Goal: Task Accomplishment & Management: Complete application form

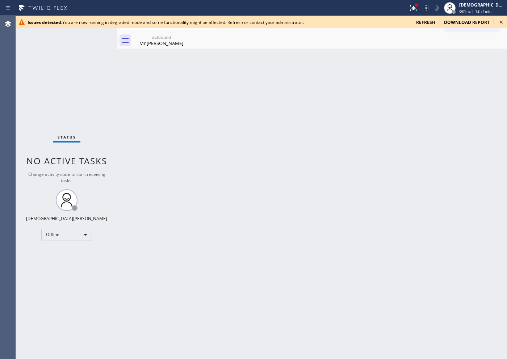
click at [60, 59] on div "Status No active tasks Change activity state to start receiving tasks. Christia…" at bounding box center [66, 187] width 101 height 343
click at [405, 21] on span "refresh" at bounding box center [425, 22] width 19 height 6
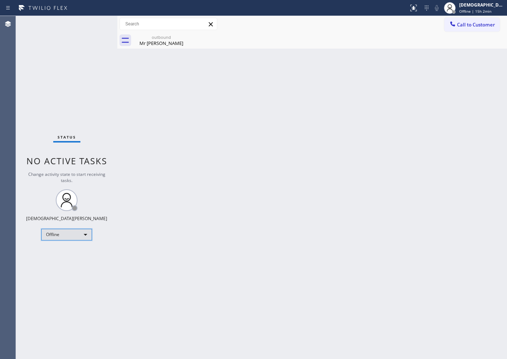
click at [86, 232] on div "Offline" at bounding box center [66, 235] width 51 height 12
click at [69, 255] on li "Available" at bounding box center [66, 253] width 49 height 9
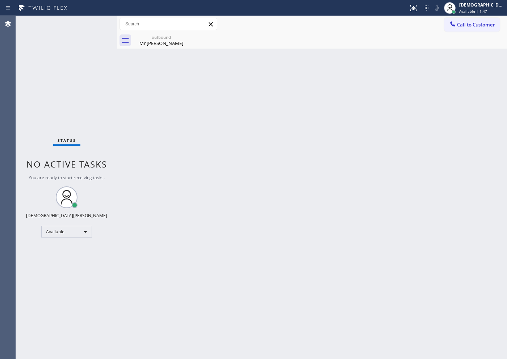
click at [52, 70] on div "Status No active tasks You are ready to start receiving tasks. Christian Cinco …" at bounding box center [66, 187] width 101 height 343
click at [49, 94] on div "Status No active tasks You are ready to start receiving tasks. Christian Cinco …" at bounding box center [66, 187] width 101 height 343
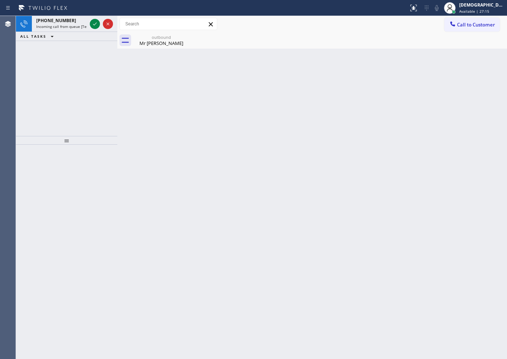
click at [94, 93] on div "[PHONE_NUMBER] Incoming call from queue [Test] All ALL TASKS ALL TASKS ACTIVE T…" at bounding box center [66, 76] width 101 height 120
click at [94, 26] on icon at bounding box center [95, 24] width 9 height 9
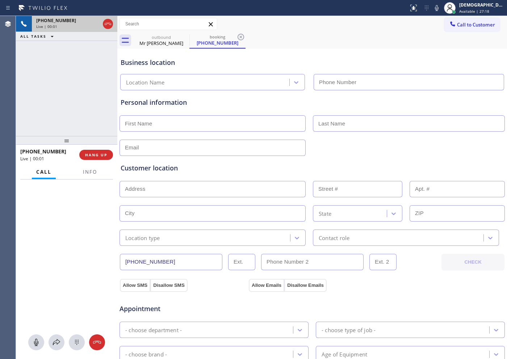
type input "[PHONE_NUMBER]"
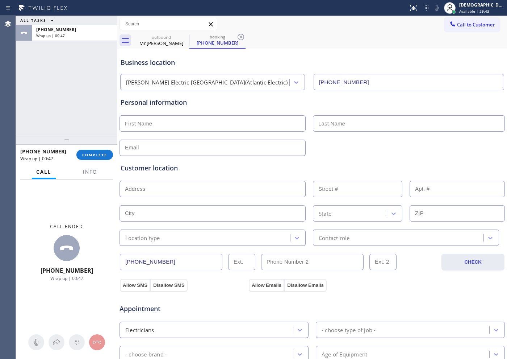
click at [224, 121] on input "text" at bounding box center [213, 123] width 186 height 16
type input "Mr"
click at [336, 122] on input "text" at bounding box center [409, 123] width 192 height 16
type input "...."
click at [246, 150] on input "text" at bounding box center [213, 147] width 186 height 16
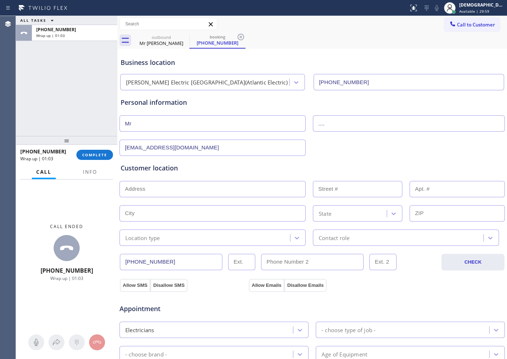
type input "[EMAIL_ADDRESS][DOMAIN_NAME]"
click at [155, 191] on input "text" at bounding box center [213, 189] width 186 height 16
paste input "[PERSON_NAME], NJ 07933"
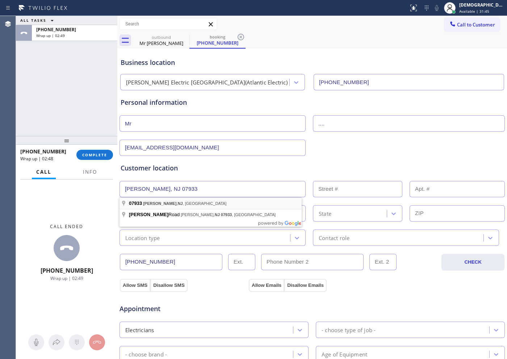
type input "[PERSON_NAME][GEOGRAPHIC_DATA], [GEOGRAPHIC_DATA]"
type input "07933"
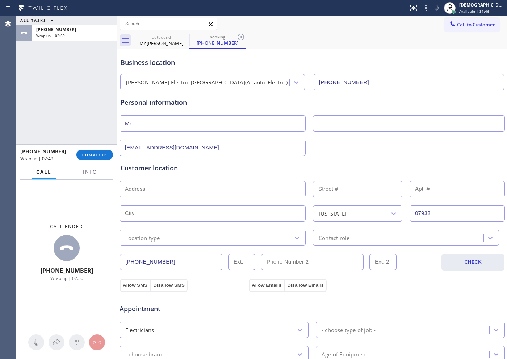
click at [184, 184] on input "text" at bounding box center [213, 189] width 186 height 16
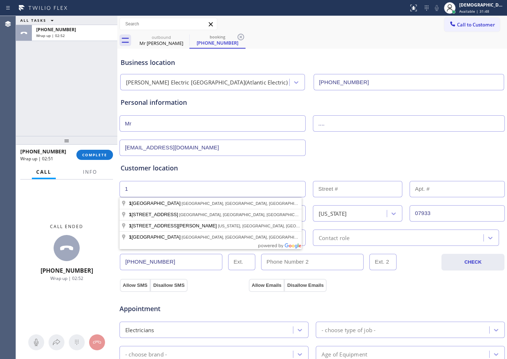
type input "1"
click at [339, 188] on input "text" at bounding box center [357, 189] width 89 height 16
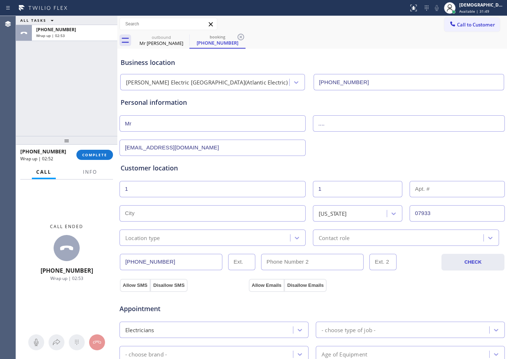
type input "1"
click at [210, 210] on input "text" at bounding box center [213, 213] width 186 height 16
click at [150, 209] on input "1" at bounding box center [213, 213] width 186 height 16
paste input "[PERSON_NAME]"
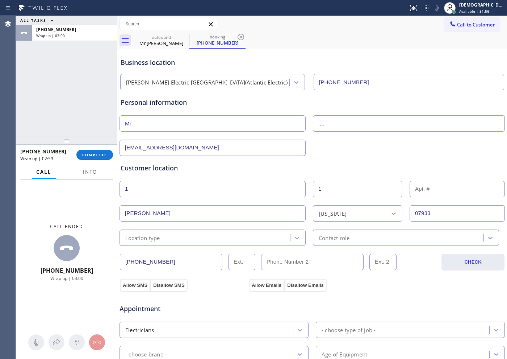
type input "[PERSON_NAME]"
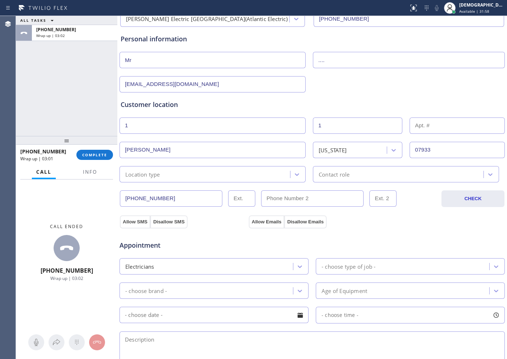
scroll to position [136, 0]
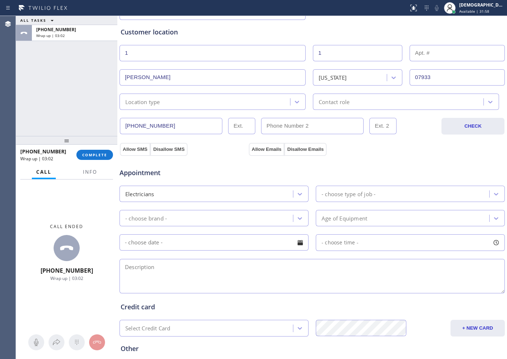
click at [305, 266] on textarea at bounding box center [312, 276] width 385 height 34
paste textarea "[PERSON_NAME], NJ 07933"
click at [126, 266] on textarea "[PERSON_NAME], NJ 07933" at bounding box center [312, 276] width 385 height 34
click at [364, 268] on textarea "Cx wants wants to change wants us to install 15 amp breaker / / [PERSON_NAME], …" at bounding box center [312, 276] width 385 height 34
click at [289, 265] on textarea "Cx wants wants to change wants us to install 15 amp breaker / / [PERSON_NAME], …" at bounding box center [312, 276] width 385 height 34
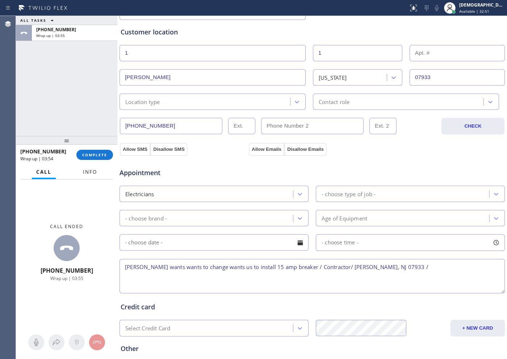
click at [93, 170] on span "Info" at bounding box center [90, 171] width 14 height 7
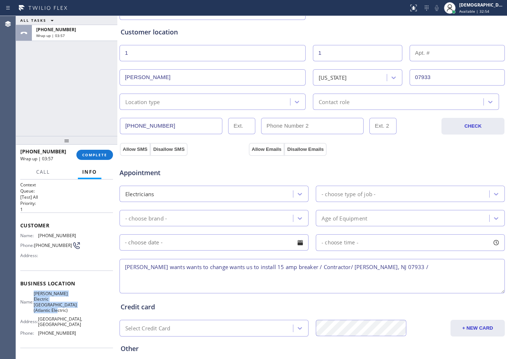
drag, startPoint x: 58, startPoint y: 315, endPoint x: 38, endPoint y: 295, distance: 28.4
click at [38, 295] on div "Name: [PERSON_NAME] Electric [GEOGRAPHIC_DATA](Atlantic Electric) Address: [GEO…" at bounding box center [48, 314] width 56 height 48
copy span "[PERSON_NAME] Electric [GEOGRAPHIC_DATA](Atlantic Electric)"
click at [396, 265] on textarea "[PERSON_NAME] wants wants to change wants us to install 15 amp breaker / Contra…" at bounding box center [312, 276] width 385 height 34
paste textarea "[PERSON_NAME] Electric [GEOGRAPHIC_DATA](Atlantic Electric)"
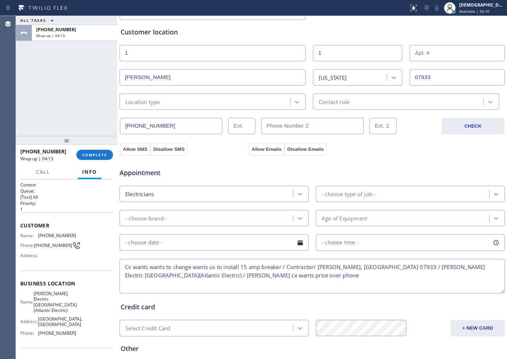
scroll to position [203, 0]
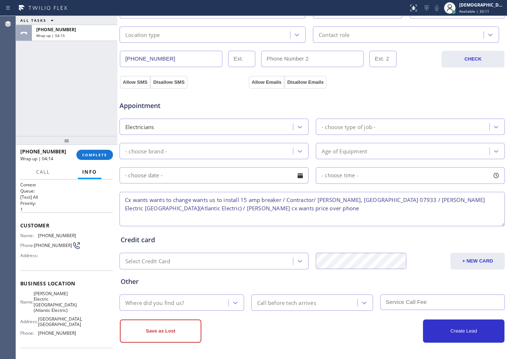
type textarea "Cx wants wants to change wants us to install 15 amp breaker / Contractor/ [PERS…"
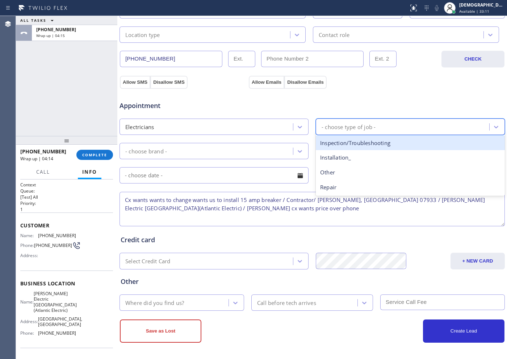
click at [335, 127] on div "- choose type of job -" at bounding box center [349, 126] width 54 height 8
type input "re"
drag, startPoint x: 332, startPoint y: 141, endPoint x: 289, endPoint y: 145, distance: 44.0
click at [332, 141] on div "Repair" at bounding box center [410, 142] width 189 height 15
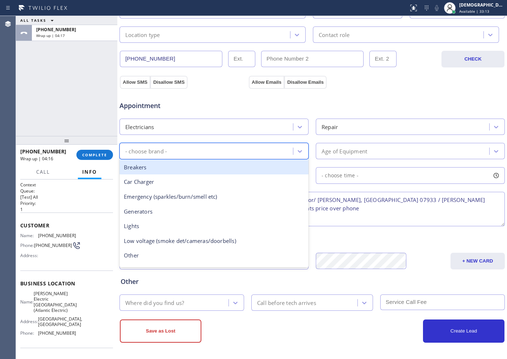
click at [231, 147] on div "- choose brand -" at bounding box center [207, 151] width 171 height 13
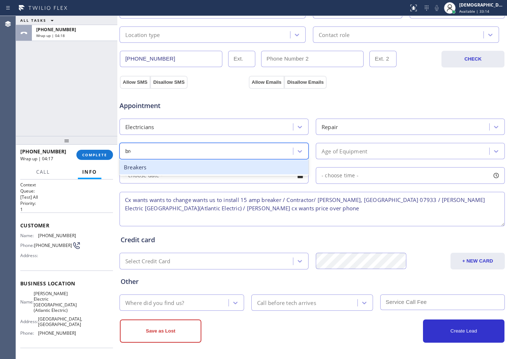
type input "brea"
click at [221, 167] on div "Breakers" at bounding box center [214, 167] width 189 height 15
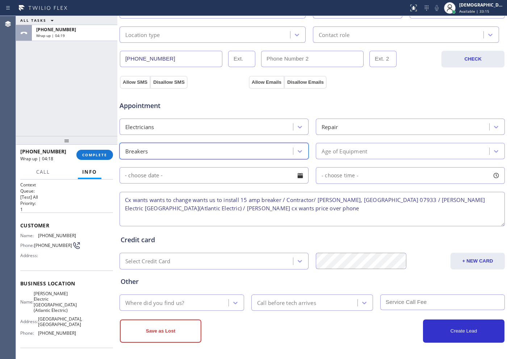
click at [350, 147] on div "Age of Equipment" at bounding box center [345, 151] width 46 height 8
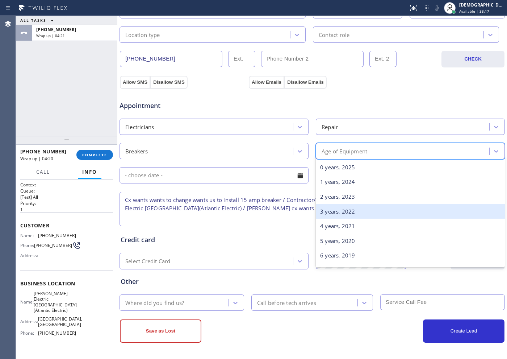
click at [342, 231] on div "4 years, 2021" at bounding box center [410, 225] width 189 height 15
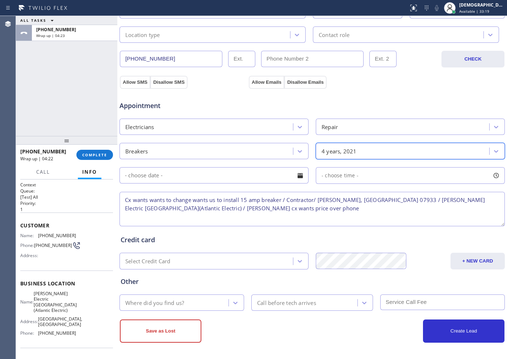
click at [185, 301] on div "Where did you find us?" at bounding box center [175, 302] width 107 height 13
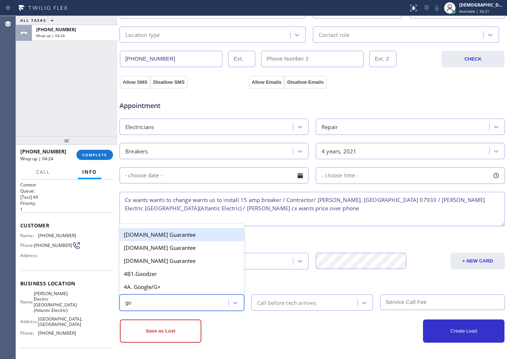
type input "goo"
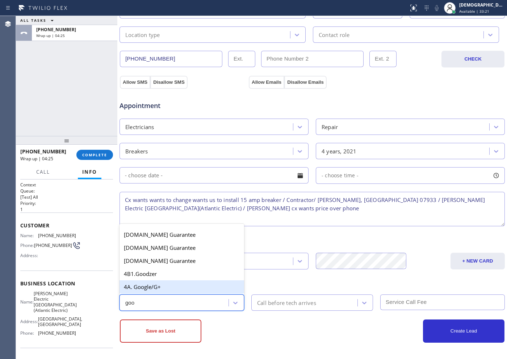
click at [175, 292] on div "4A. Google/G+" at bounding box center [182, 286] width 125 height 13
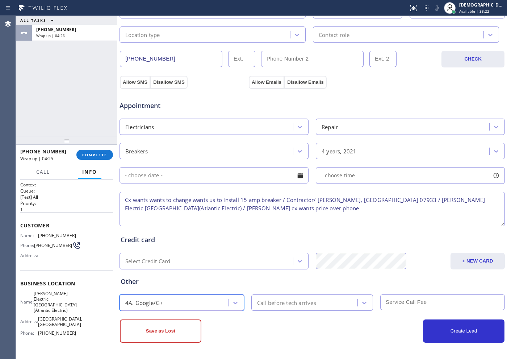
click at [196, 214] on textarea "Cx wants wants to change wants us to install 15 amp breaker / Contractor/ [PERS…" at bounding box center [312, 209] width 385 height 34
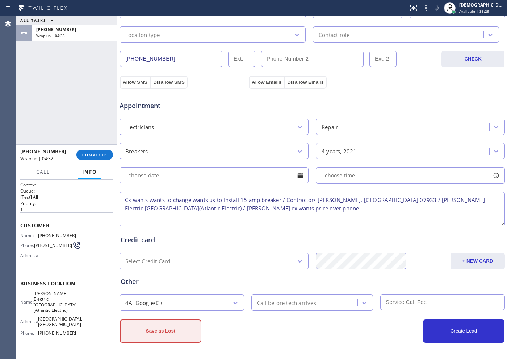
click at [184, 332] on button "Save as Lost" at bounding box center [160, 330] width 81 height 23
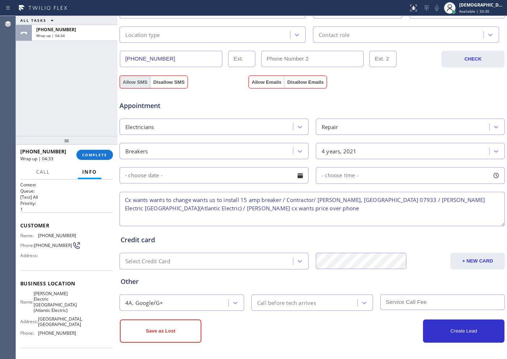
click at [131, 77] on button "Allow SMS" at bounding box center [135, 82] width 30 height 13
click at [274, 80] on button "Allow Emails" at bounding box center [266, 82] width 35 height 13
click at [196, 332] on button "Save as Lost" at bounding box center [160, 330] width 81 height 23
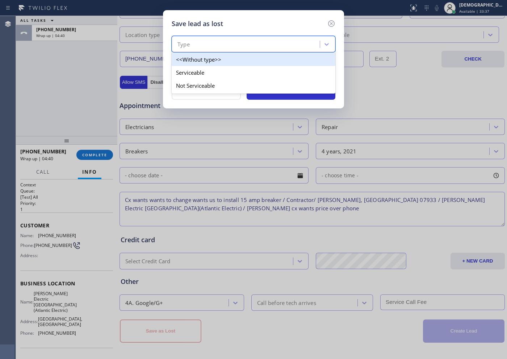
click at [241, 47] on div "Type" at bounding box center [247, 44] width 146 height 13
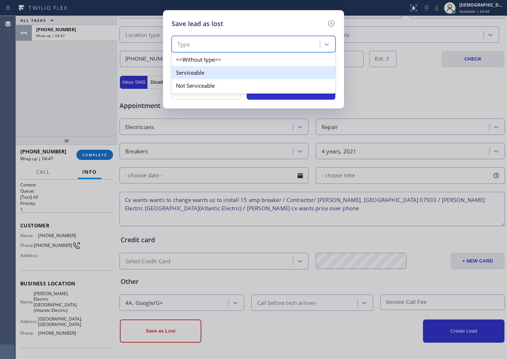
click at [235, 72] on div "Serviceable" at bounding box center [254, 72] width 164 height 13
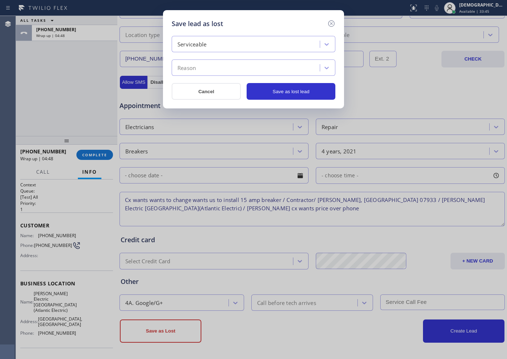
click at [233, 71] on div "Reason" at bounding box center [247, 68] width 146 height 13
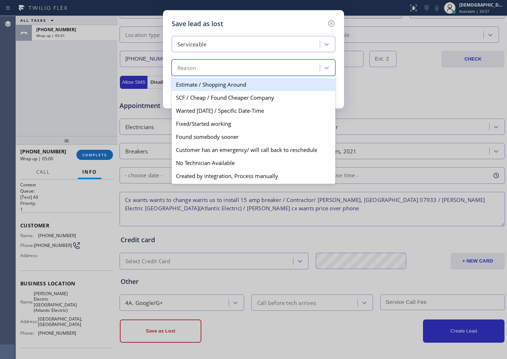
scroll to position [0, 0]
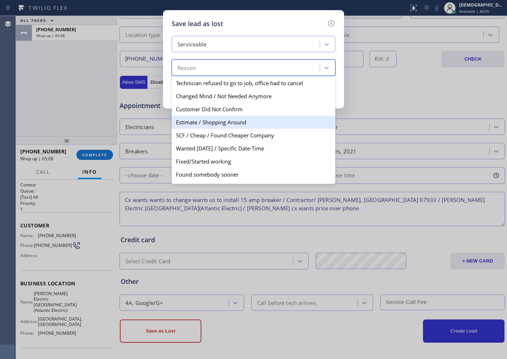
click at [283, 117] on div "Estimate / Shopping Around" at bounding box center [254, 122] width 164 height 13
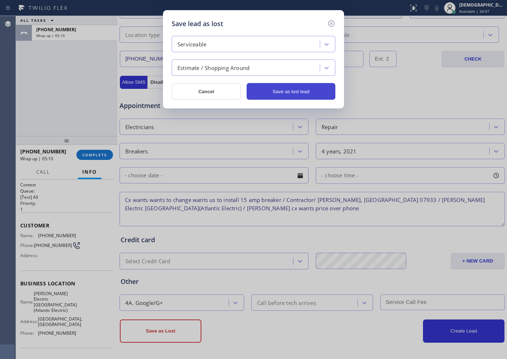
click at [287, 93] on button "Save as lost lead" at bounding box center [291, 91] width 89 height 17
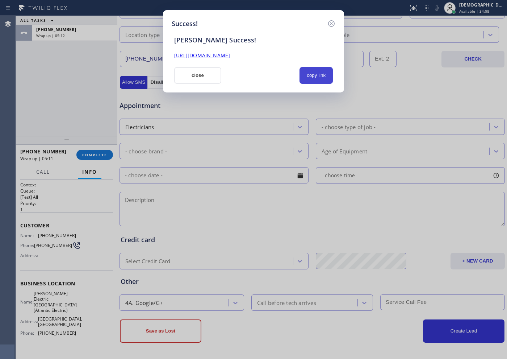
click at [317, 76] on button "copy link" at bounding box center [316, 75] width 33 height 17
click at [186, 71] on button "close" at bounding box center [197, 75] width 47 height 17
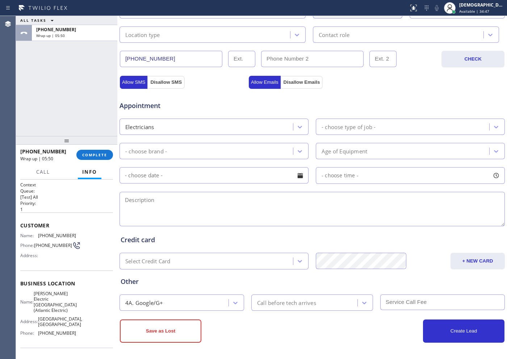
drag, startPoint x: 58, startPoint y: 92, endPoint x: 64, endPoint y: 109, distance: 18.2
click at [58, 92] on div "ALL TASKS ALL TASKS ACTIVE TASKS TASKS IN WRAP UP [PHONE_NUMBER] Wrap up | 05:50" at bounding box center [66, 76] width 101 height 120
click at [95, 154] on span "COMPLETE" at bounding box center [94, 154] width 25 height 5
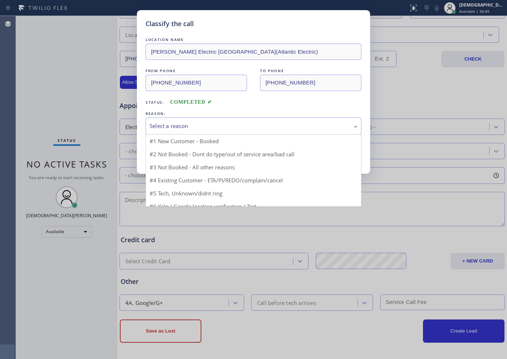
click at [176, 122] on div "Select a reason" at bounding box center [254, 126] width 208 height 8
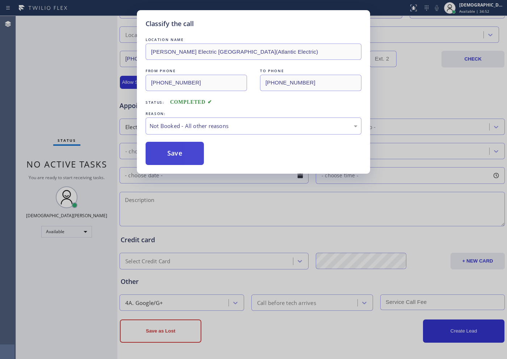
click at [184, 154] on button "Save" at bounding box center [175, 153] width 58 height 23
type input "[PHONE_NUMBER]"
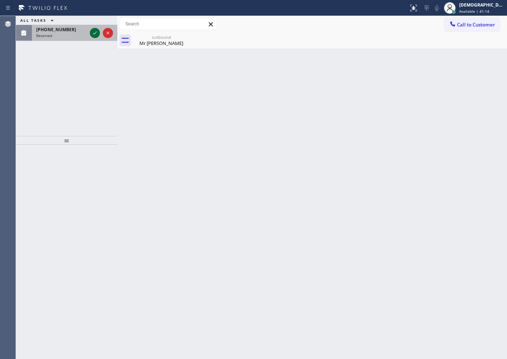
click at [91, 35] on icon at bounding box center [95, 33] width 9 height 9
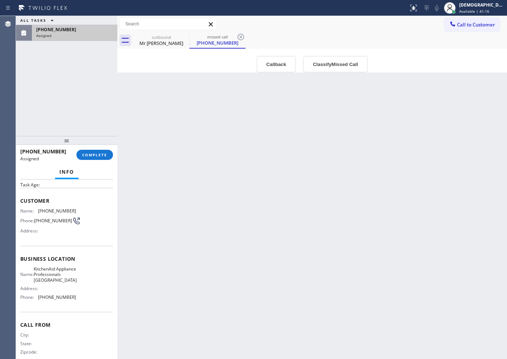
scroll to position [49, 0]
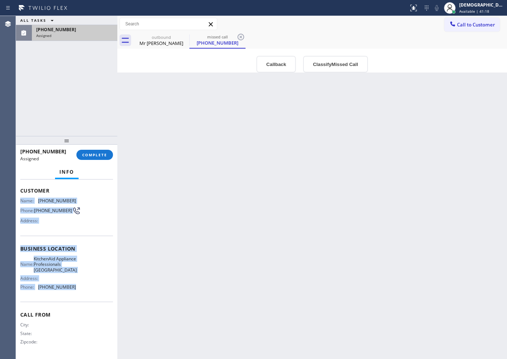
drag, startPoint x: 81, startPoint y: 284, endPoint x: 19, endPoint y: 190, distance: 112.4
click at [19, 190] on div "Context Queue: Appliance Repair High End Priority: 0 Task Age: Customer Name: […" at bounding box center [66, 268] width 101 height 179
copy div "Name: [PHONE_NUMBER] Phone: [PHONE_NUMBER] Address: Business location Name: Kit…"
click at [104, 152] on span "COMPLETE" at bounding box center [94, 154] width 25 height 5
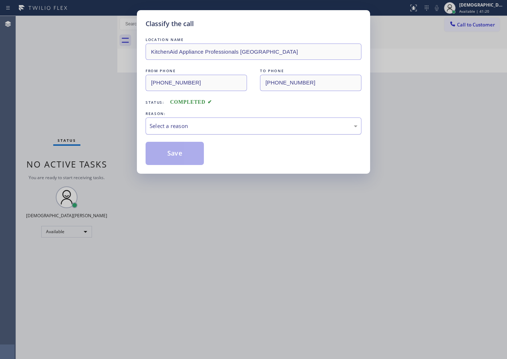
drag, startPoint x: 152, startPoint y: 125, endPoint x: 156, endPoint y: 129, distance: 5.9
click at [152, 125] on div "Select a reason" at bounding box center [254, 126] width 208 height 8
click at [160, 151] on button "Save" at bounding box center [175, 153] width 58 height 23
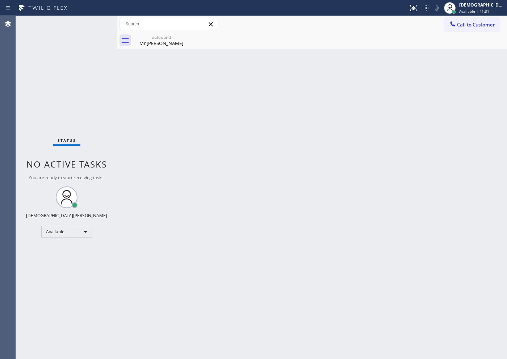
click at [44, 85] on div "Status No active tasks You are ready to start receiving tasks. Christian Cinco …" at bounding box center [66, 187] width 101 height 343
click at [44, 119] on div "Status No active tasks You are ready to start receiving tasks. Christian Cinco …" at bounding box center [66, 187] width 101 height 343
click at [57, 101] on div "Status No active tasks You are ready to start receiving tasks. Christian Cinco …" at bounding box center [66, 187] width 101 height 343
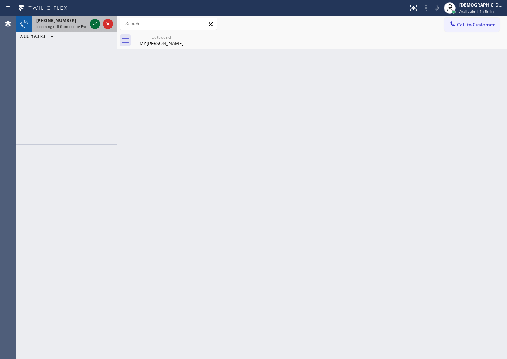
click at [94, 20] on icon at bounding box center [95, 24] width 9 height 9
click at [94, 21] on icon at bounding box center [95, 24] width 9 height 9
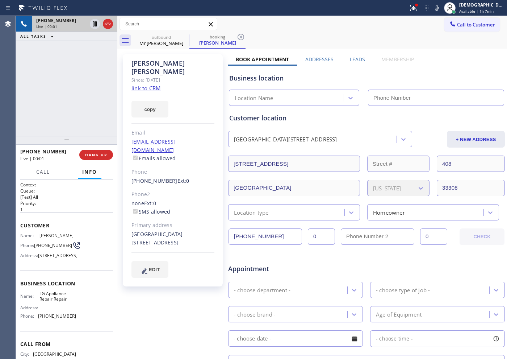
type input "[PHONE_NUMBER]"
click at [156, 84] on link "link to CRM" at bounding box center [145, 87] width 29 height 7
click at [94, 21] on icon at bounding box center [95, 24] width 9 height 9
click at [93, 24] on icon at bounding box center [94, 23] width 5 height 5
click at [110, 24] on icon at bounding box center [108, 24] width 9 height 9
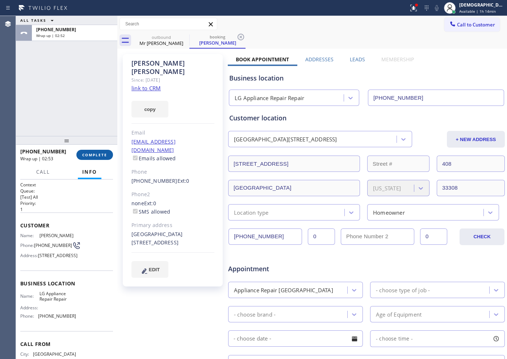
click at [107, 151] on button "COMPLETE" at bounding box center [94, 155] width 37 height 10
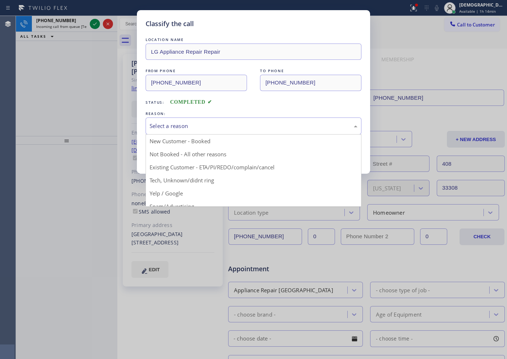
click at [179, 121] on div "Select a reason" at bounding box center [254, 125] width 216 height 17
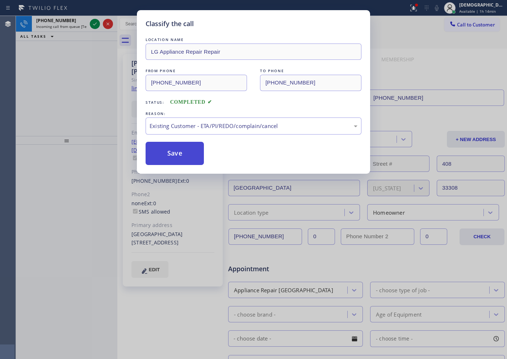
click at [180, 164] on button "Save" at bounding box center [175, 153] width 58 height 23
type input "[PHONE_NUMBER]"
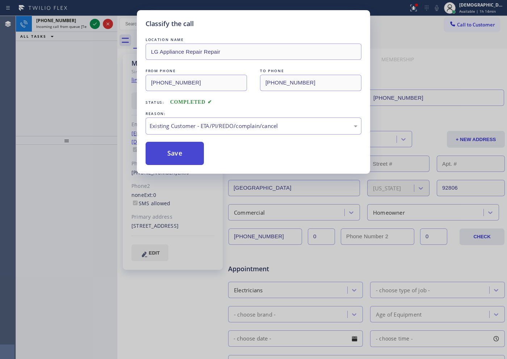
click at [166, 145] on button "Save" at bounding box center [175, 153] width 58 height 23
click at [164, 143] on button "Save" at bounding box center [175, 153] width 58 height 23
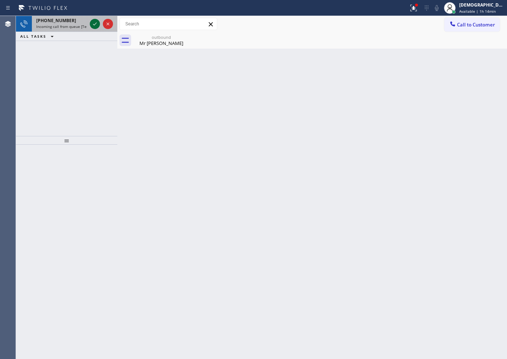
click at [96, 27] on icon at bounding box center [95, 24] width 9 height 9
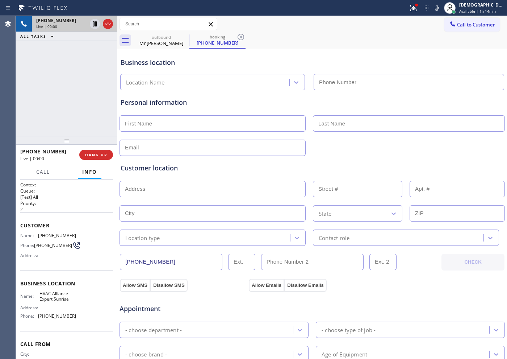
type input "[PHONE_NUMBER]"
click at [113, 24] on div at bounding box center [101, 24] width 26 height 16
click at [109, 23] on icon at bounding box center [108, 24] width 9 height 9
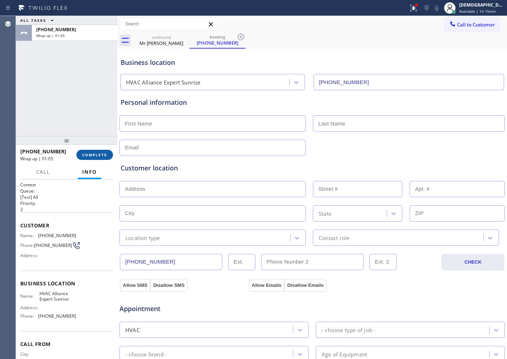
click at [89, 154] on span "COMPLETE" at bounding box center [94, 154] width 25 height 5
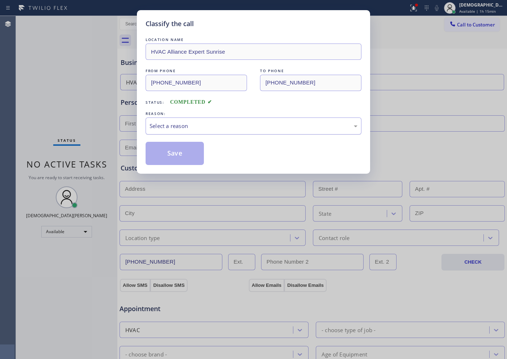
click at [156, 120] on div "Select a reason" at bounding box center [254, 125] width 216 height 17
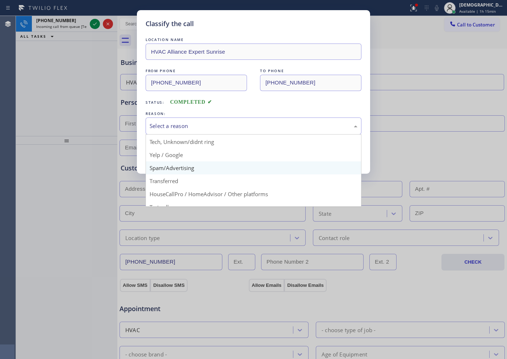
scroll to position [46, 0]
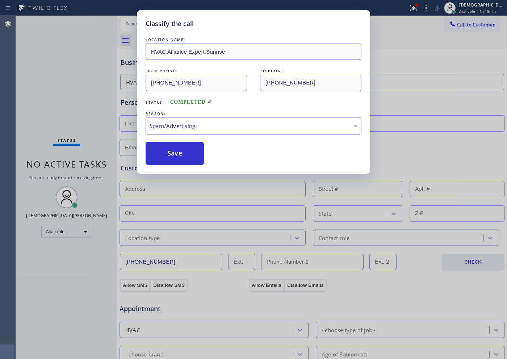
click at [180, 154] on button "Save" at bounding box center [175, 153] width 58 height 23
type input "[PHONE_NUMBER]"
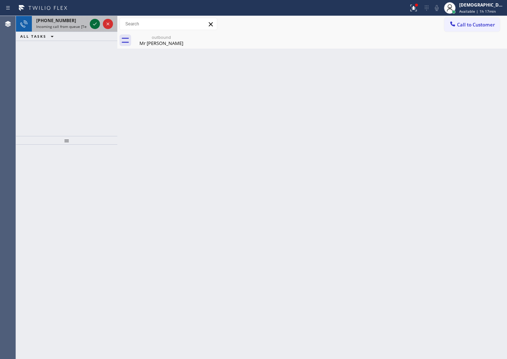
click at [94, 24] on icon at bounding box center [95, 24] width 9 height 9
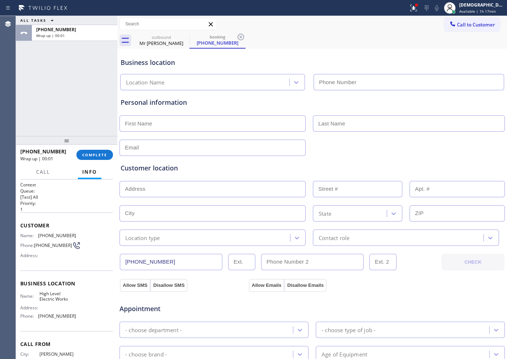
type input "[PHONE_NUMBER]"
click at [110, 160] on div "[PHONE_NUMBER] Wrap up | 00:50 COMPLETE" at bounding box center [66, 154] width 93 height 19
click at [104, 155] on span "COMPLETE" at bounding box center [94, 154] width 25 height 5
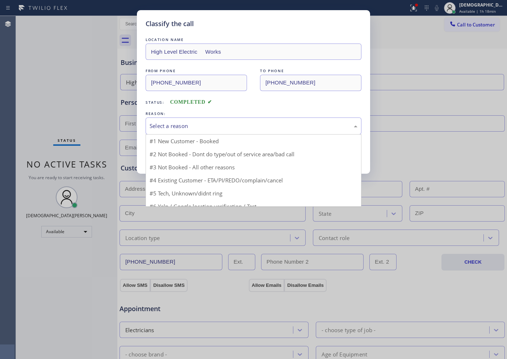
click at [167, 124] on div "Select a reason" at bounding box center [254, 126] width 208 height 8
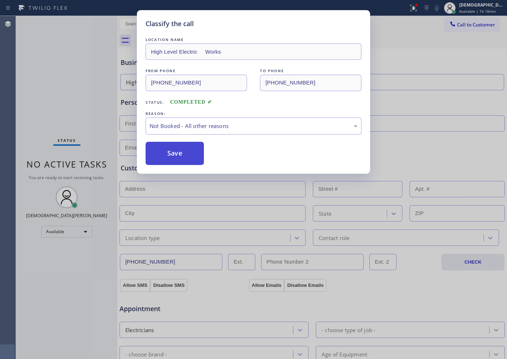
click at [180, 155] on button "Save" at bounding box center [175, 153] width 58 height 23
type input "[PHONE_NUMBER]"
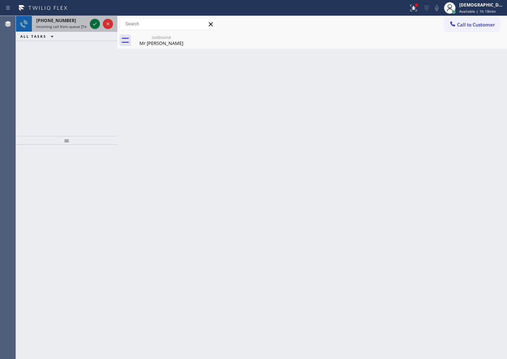
click at [95, 20] on icon at bounding box center [95, 24] width 9 height 9
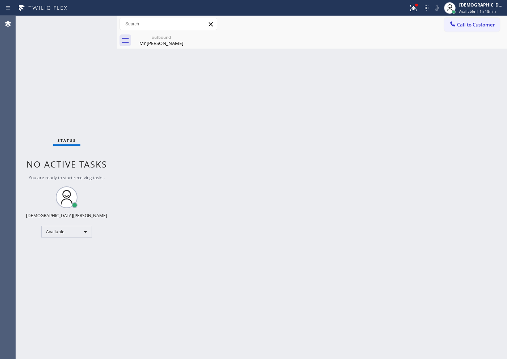
click at [94, 20] on div "Status No active tasks You are ready to start receiving tasks. Christian Cinco …" at bounding box center [66, 187] width 101 height 343
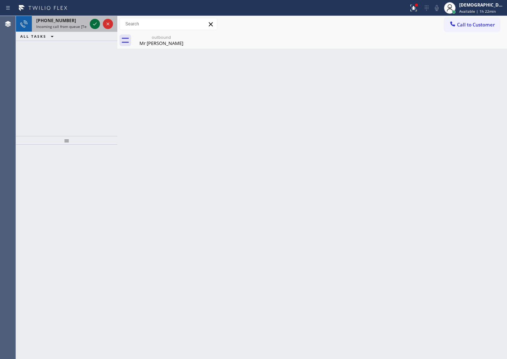
click at [94, 22] on icon at bounding box center [95, 24] width 9 height 9
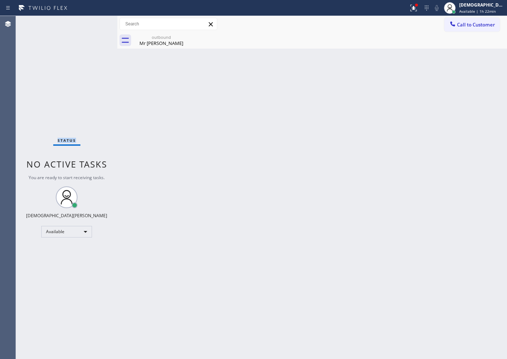
click at [94, 22] on div "Status No active tasks You are ready to start receiving tasks. Christian Cinco …" at bounding box center [66, 187] width 101 height 343
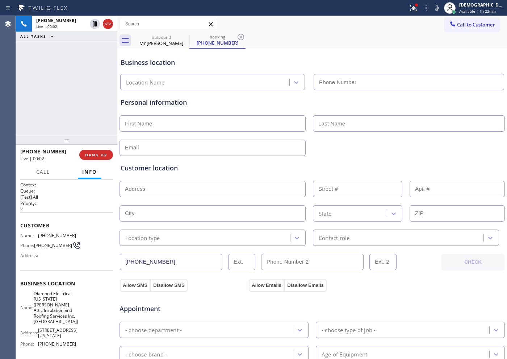
type input "[PHONE_NUMBER]"
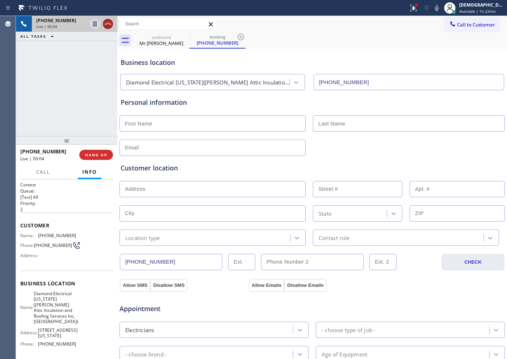
click at [109, 24] on icon at bounding box center [108, 24] width 9 height 9
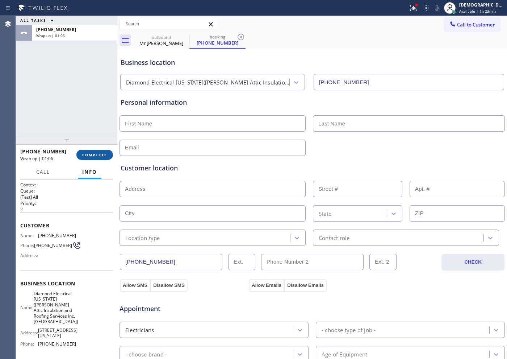
click at [98, 151] on button "COMPLETE" at bounding box center [94, 155] width 37 height 10
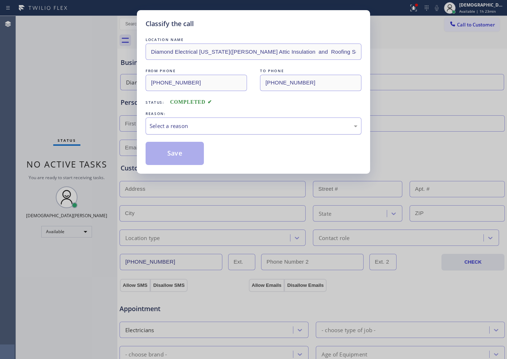
click at [165, 121] on div "Select a reason" at bounding box center [254, 125] width 216 height 17
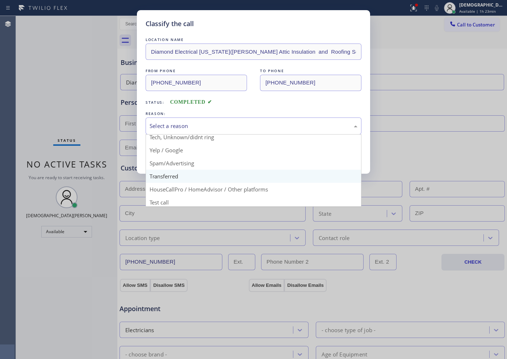
scroll to position [46, 0]
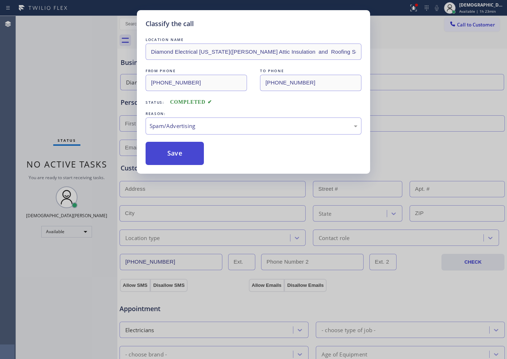
click at [168, 162] on button "Save" at bounding box center [175, 153] width 58 height 23
type input "[PHONE_NUMBER]"
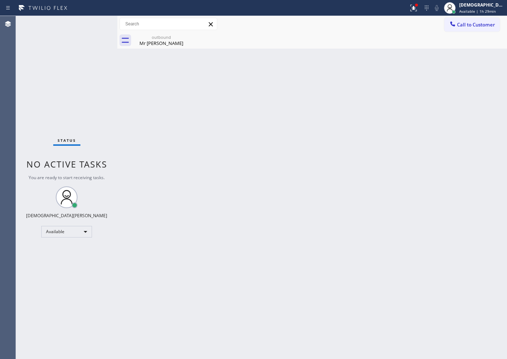
click at [84, 125] on div "Status No active tasks You are ready to start receiving tasks. Christian Cinco …" at bounding box center [66, 187] width 101 height 343
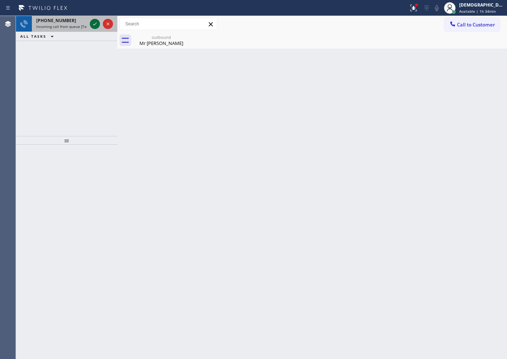
click at [93, 25] on icon at bounding box center [95, 24] width 9 height 9
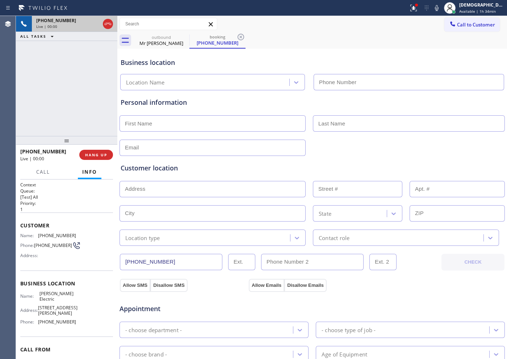
type input "[PHONE_NUMBER]"
click at [108, 22] on icon at bounding box center [108, 24] width 9 height 9
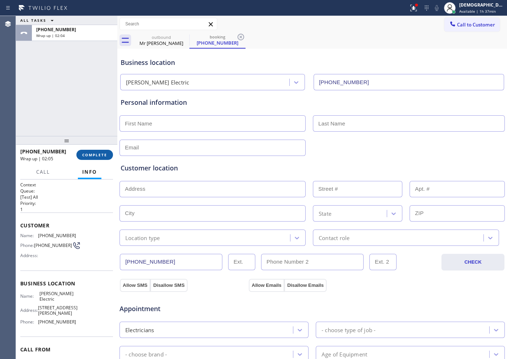
click at [91, 156] on span "COMPLETE" at bounding box center [94, 154] width 25 height 5
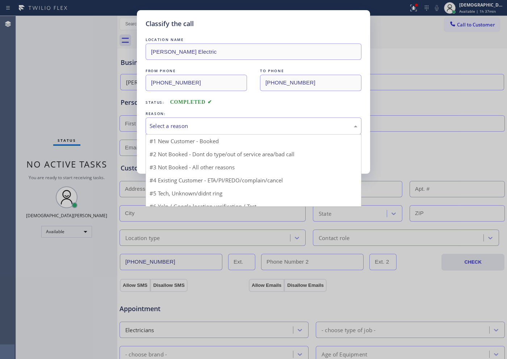
click at [182, 124] on div "Select a reason" at bounding box center [254, 126] width 208 height 8
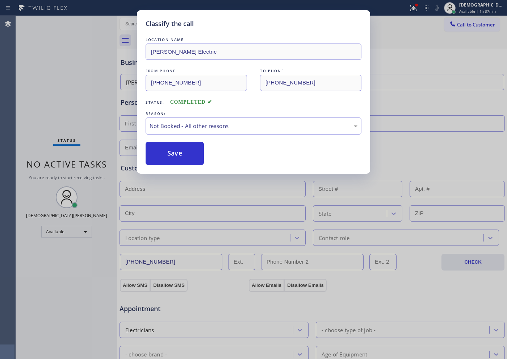
click at [172, 148] on button "Save" at bounding box center [175, 153] width 58 height 23
type input "[PHONE_NUMBER]"
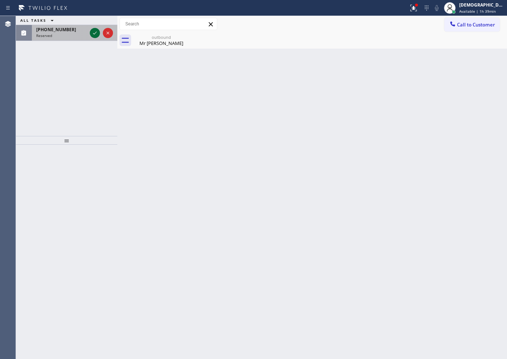
click at [93, 32] on icon at bounding box center [95, 33] width 9 height 9
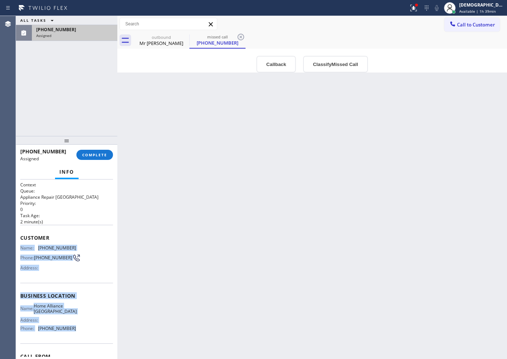
drag, startPoint x: 72, startPoint y: 319, endPoint x: 19, endPoint y: 246, distance: 90.5
click at [19, 246] on div "Context Queue: Appliance Repair High End Priority: 0 Task Age: [DEMOGRAPHIC_DAT…" at bounding box center [66, 268] width 101 height 179
copy div "Name: [PHONE_NUMBER] Phone: [PHONE_NUMBER] Address: Business location Name: Hom…"
click at [101, 156] on span "COMPLETE" at bounding box center [94, 154] width 25 height 5
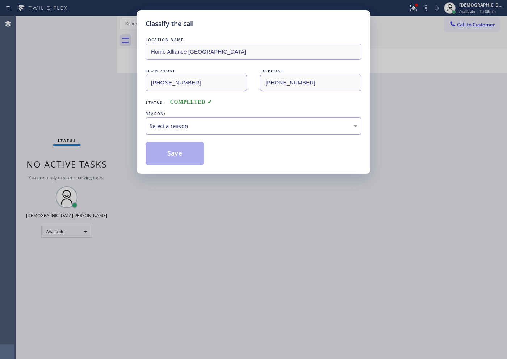
click at [157, 128] on div "Select a reason" at bounding box center [254, 126] width 208 height 8
click at [159, 156] on button "Save" at bounding box center [175, 153] width 58 height 23
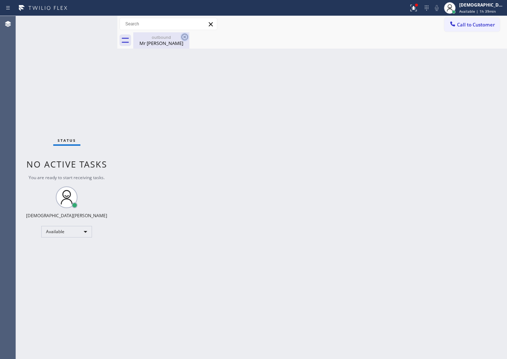
click at [185, 36] on icon at bounding box center [184, 37] width 7 height 7
drag, startPoint x: 43, startPoint y: 97, endPoint x: 137, endPoint y: 73, distance: 96.4
click at [43, 97] on div "Status No active tasks You are ready to start receiving tasks. Christian Cinco …" at bounding box center [66, 187] width 101 height 343
click at [183, 43] on div "Mr [PERSON_NAME]" at bounding box center [161, 43] width 55 height 7
click at [418, 7] on icon at bounding box center [413, 8] width 9 height 9
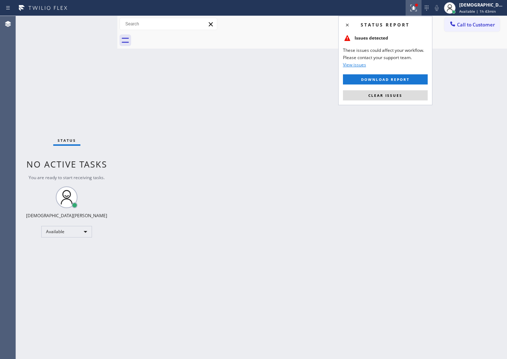
click at [415, 97] on button "Clear issues" at bounding box center [385, 95] width 85 height 10
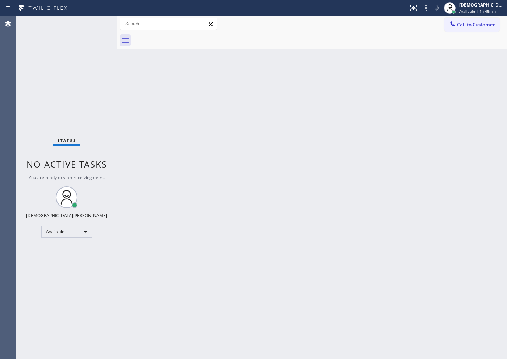
click at [62, 81] on div "Status No active tasks You are ready to start receiving tasks. Christian Cinco …" at bounding box center [66, 187] width 101 height 343
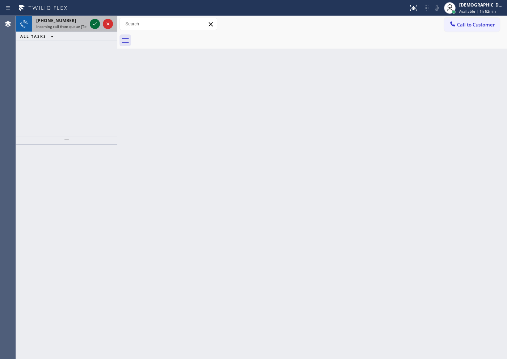
click at [95, 22] on icon at bounding box center [95, 24] width 9 height 9
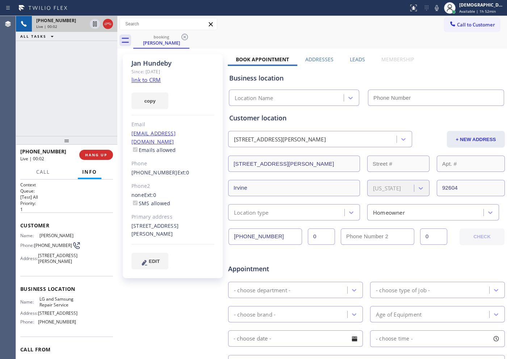
type input "[PHONE_NUMBER]"
click at [152, 79] on link "link to CRM" at bounding box center [145, 79] width 29 height 7
click at [95, 26] on icon at bounding box center [95, 23] width 4 height 5
click at [95, 26] on icon at bounding box center [95, 24] width 9 height 9
click at [106, 20] on icon at bounding box center [108, 24] width 9 height 9
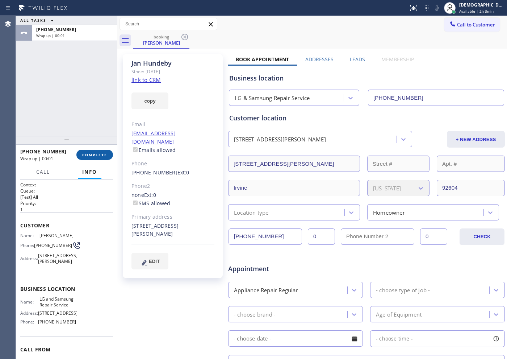
click at [92, 153] on span "COMPLETE" at bounding box center [94, 154] width 25 height 5
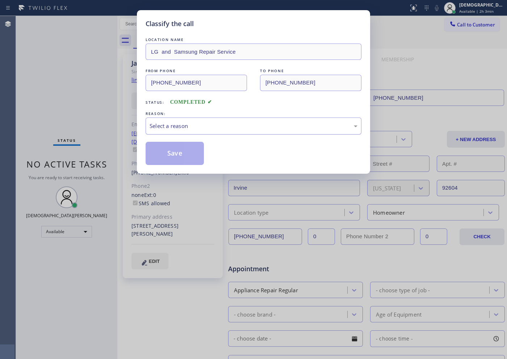
click at [222, 127] on div "Select a reason" at bounding box center [254, 126] width 208 height 8
click at [176, 158] on button "Save" at bounding box center [175, 153] width 58 height 23
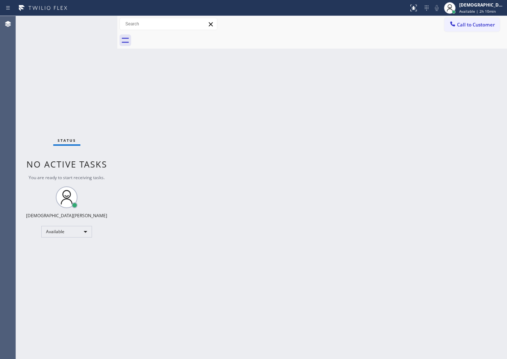
click at [49, 81] on div "Status No active tasks You are ready to start receiving tasks. Christian Cinco …" at bounding box center [66, 187] width 101 height 343
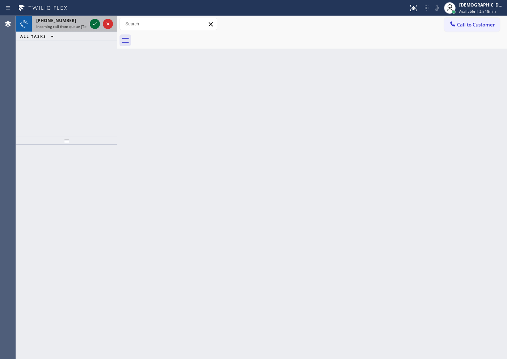
click at [92, 25] on icon at bounding box center [95, 24] width 9 height 9
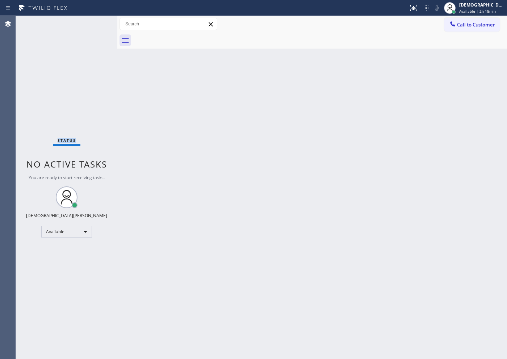
click at [92, 24] on div "Status No active tasks You are ready to start receiving tasks. Christian Cinco …" at bounding box center [66, 187] width 101 height 343
click at [458, 6] on div at bounding box center [450, 8] width 16 height 16
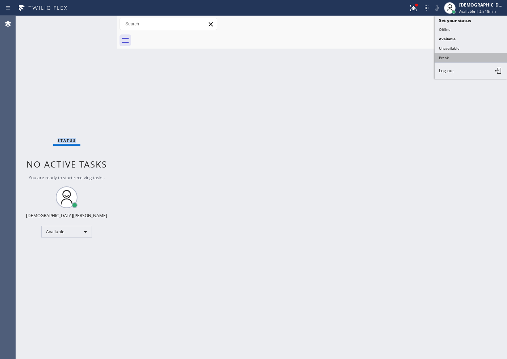
click at [453, 55] on button "Break" at bounding box center [471, 57] width 72 height 9
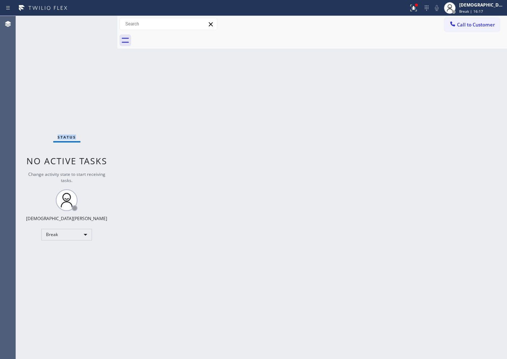
click at [30, 106] on div "Status No active tasks Change activity state to start receiving tasks. Christia…" at bounding box center [66, 187] width 101 height 343
click at [60, 236] on div "Break" at bounding box center [66, 235] width 51 height 12
click at [68, 254] on li "Available" at bounding box center [66, 253] width 49 height 9
click at [95, 89] on div "Status No active tasks You are ready to start receiving tasks. Christian Cinco …" at bounding box center [66, 187] width 101 height 343
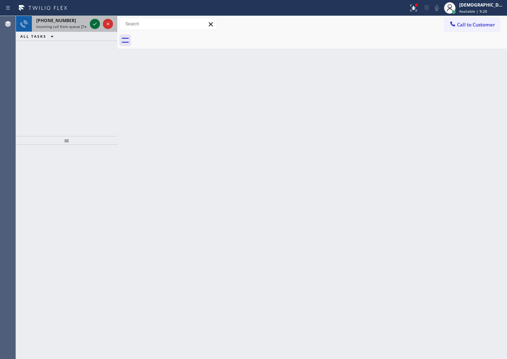
click at [93, 27] on icon at bounding box center [95, 24] width 9 height 9
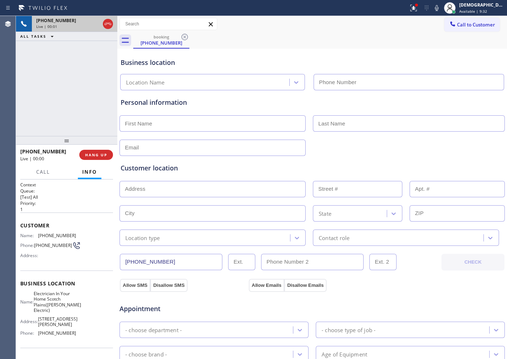
type input "[PHONE_NUMBER]"
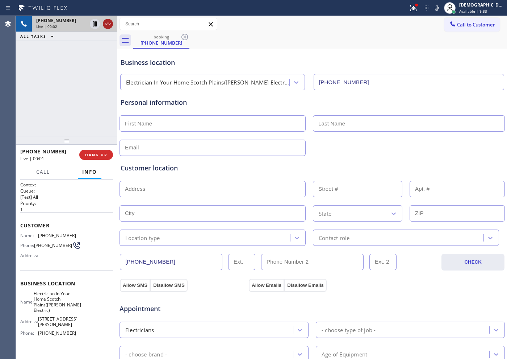
click at [109, 25] on icon at bounding box center [108, 24] width 9 height 9
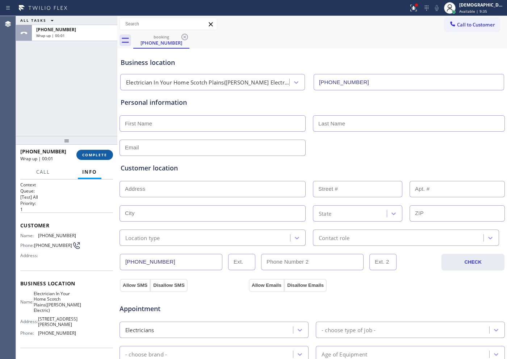
click at [110, 154] on button "COMPLETE" at bounding box center [94, 155] width 37 height 10
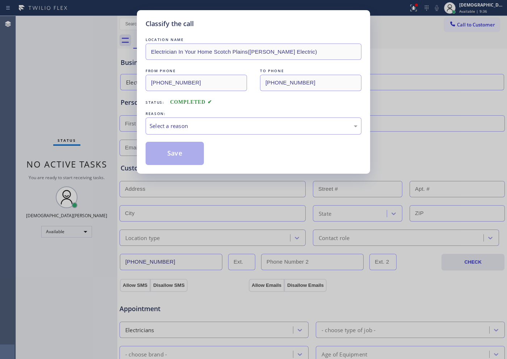
click at [234, 136] on div "LOCATION NAME Electrician In Your Home Scotch Plains([PERSON_NAME] Electric) FR…" at bounding box center [254, 100] width 216 height 129
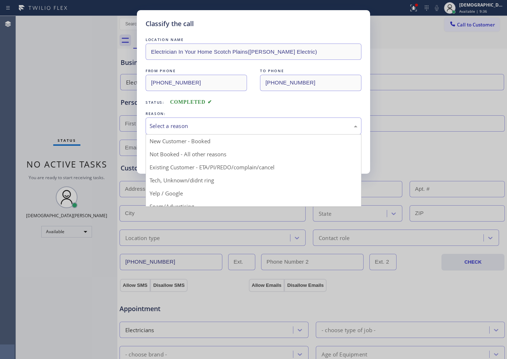
click at [217, 132] on div "Select a reason" at bounding box center [254, 125] width 216 height 17
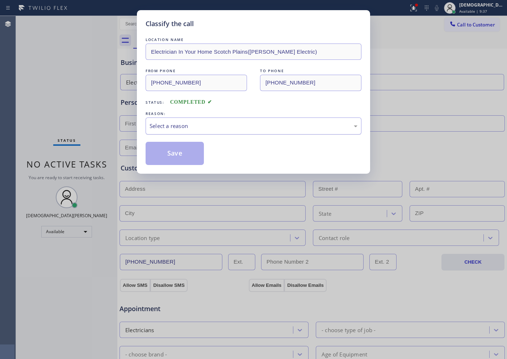
click at [215, 124] on div "Select a reason" at bounding box center [254, 126] width 208 height 8
click at [212, 125] on div "Select a reason" at bounding box center [254, 126] width 208 height 8
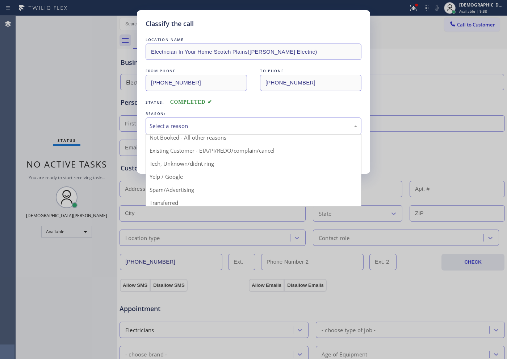
scroll to position [45, 0]
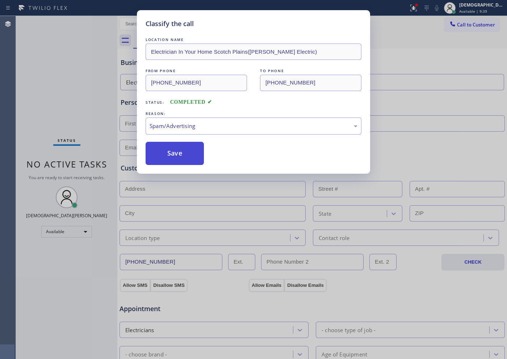
click at [162, 153] on button "Save" at bounding box center [175, 153] width 58 height 23
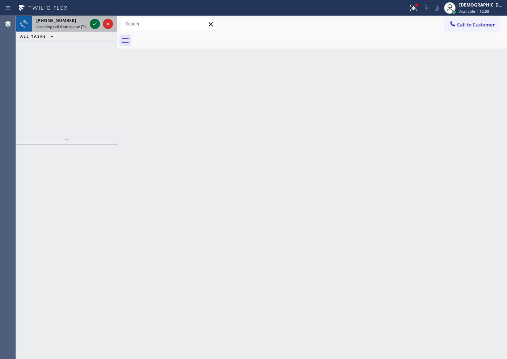
click at [94, 26] on icon at bounding box center [95, 24] width 9 height 9
click at [81, 87] on div "ALL TASKS ALL TASKS ACTIVE TASKS TASKS IN WRAP UP [PHONE_NUMBER] Reserved" at bounding box center [66, 76] width 101 height 120
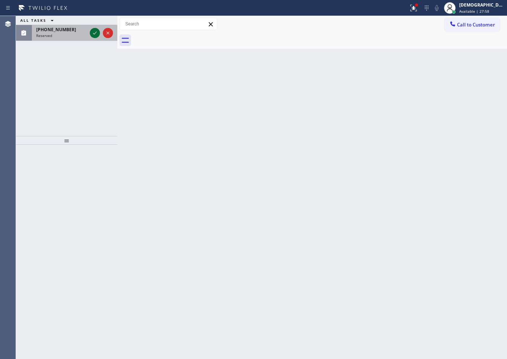
click at [91, 31] on icon at bounding box center [95, 33] width 9 height 9
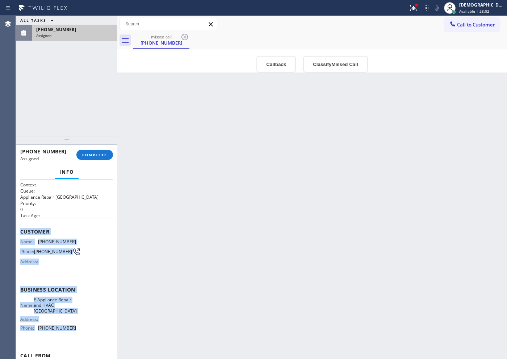
drag, startPoint x: 68, startPoint y: 290, endPoint x: 16, endPoint y: 227, distance: 81.8
click at [16, 227] on div "Context Queue: Appliance Repair High End Priority: 0 Task Age: Customer Name: […" at bounding box center [66, 268] width 101 height 179
copy div "Customer Name: [PHONE_NUMBER] Phone: [PHONE_NUMBER] Address: Business location …"
click at [85, 152] on span "COMPLETE" at bounding box center [94, 154] width 25 height 5
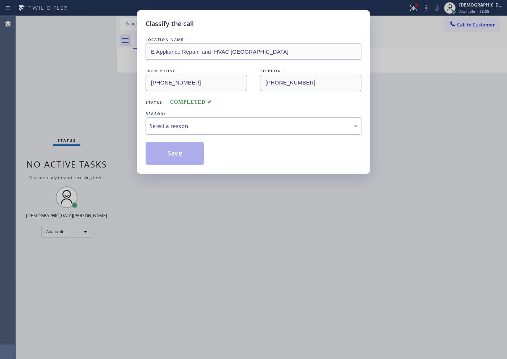
click at [151, 124] on div "Select a reason" at bounding box center [254, 126] width 208 height 8
click at [160, 154] on button "Save" at bounding box center [175, 153] width 58 height 23
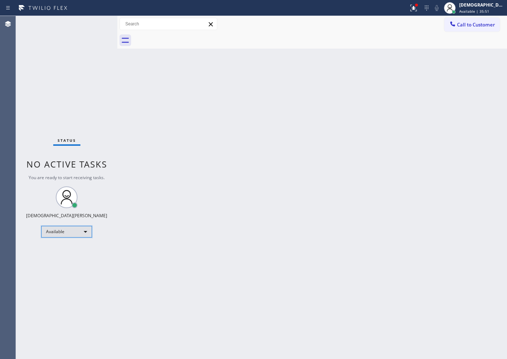
click at [59, 230] on div "Available" at bounding box center [66, 232] width 51 height 12
click at [65, 260] on li "Unavailable" at bounding box center [66, 259] width 49 height 9
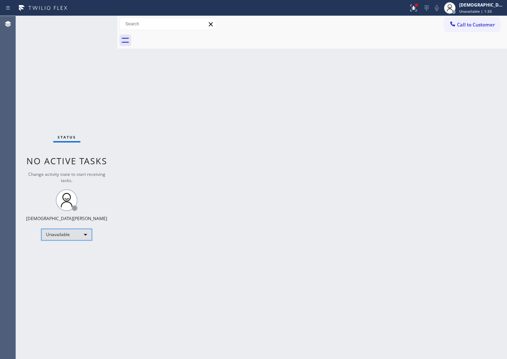
click at [55, 236] on div "Unavailable" at bounding box center [66, 235] width 51 height 12
click at [58, 254] on li "Available" at bounding box center [66, 253] width 49 height 9
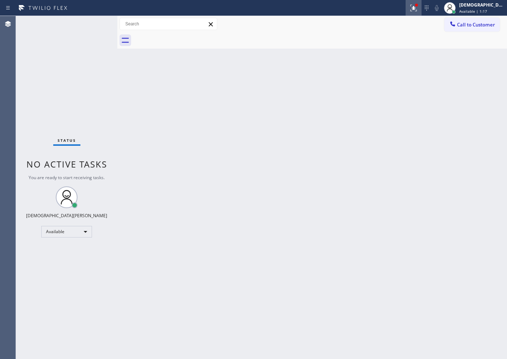
click at [418, 12] on icon at bounding box center [413, 8] width 9 height 9
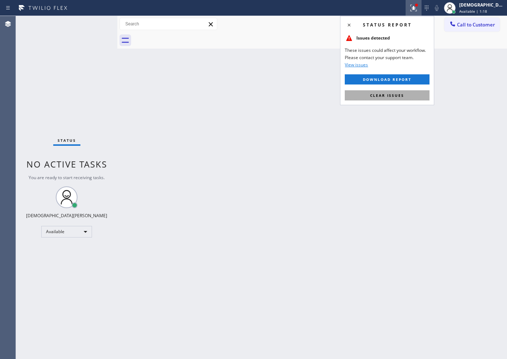
click at [398, 93] on span "Clear issues" at bounding box center [387, 95] width 34 height 5
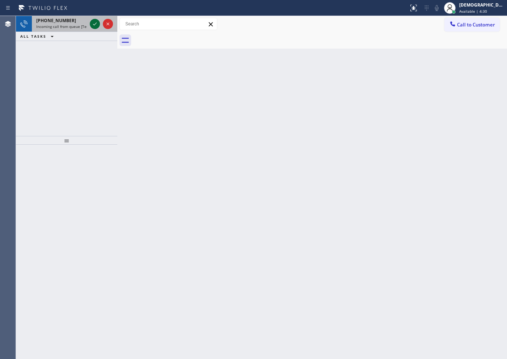
click at [97, 21] on icon at bounding box center [95, 24] width 9 height 9
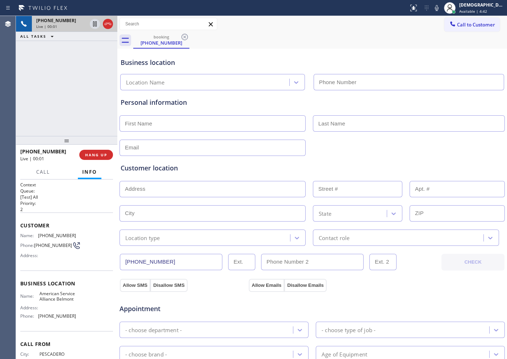
type input "[PHONE_NUMBER]"
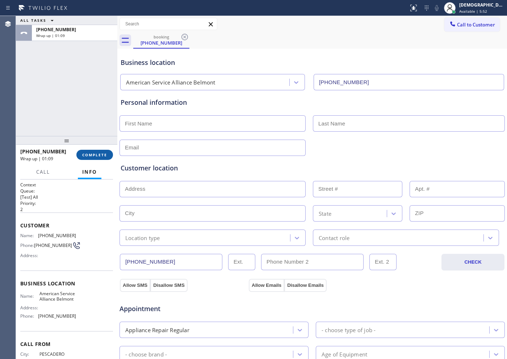
click at [94, 151] on button "COMPLETE" at bounding box center [94, 155] width 37 height 10
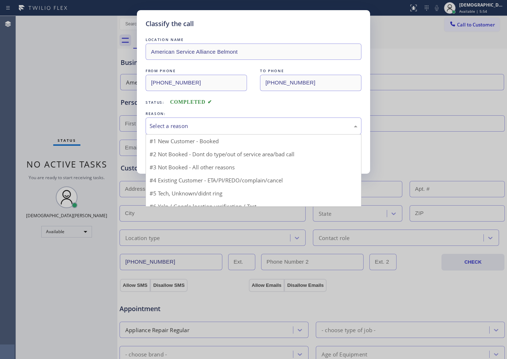
click at [181, 122] on div "Select a reason" at bounding box center [254, 126] width 208 height 8
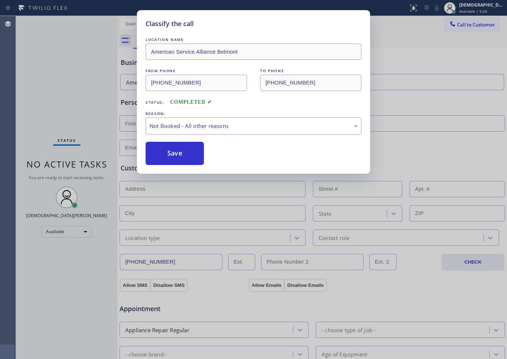
click at [174, 149] on button "Save" at bounding box center [175, 153] width 58 height 23
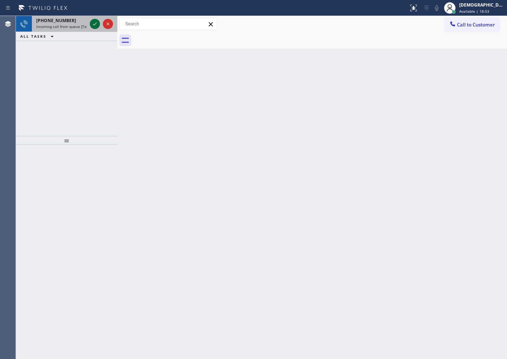
click at [92, 22] on icon at bounding box center [95, 24] width 9 height 9
click at [92, 25] on icon at bounding box center [95, 24] width 9 height 9
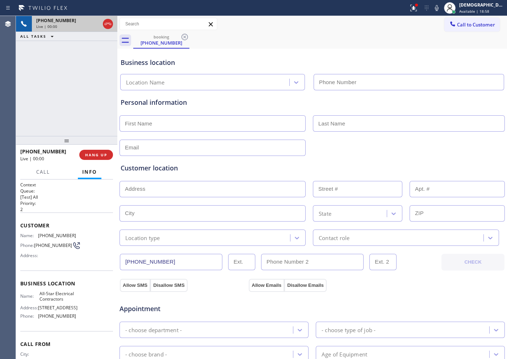
type input "[PHONE_NUMBER]"
click at [106, 24] on icon at bounding box center [108, 24] width 9 height 9
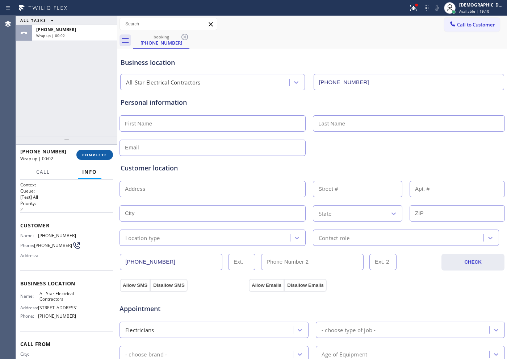
click at [98, 155] on span "COMPLETE" at bounding box center [94, 154] width 25 height 5
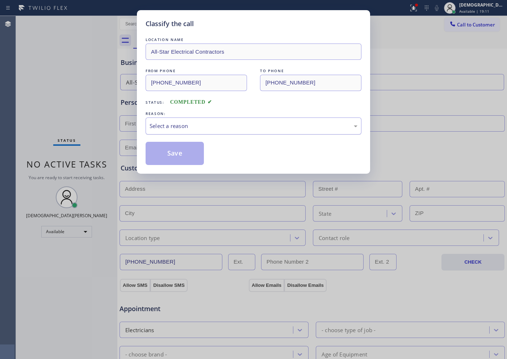
click at [188, 125] on div "Select a reason" at bounding box center [254, 126] width 208 height 8
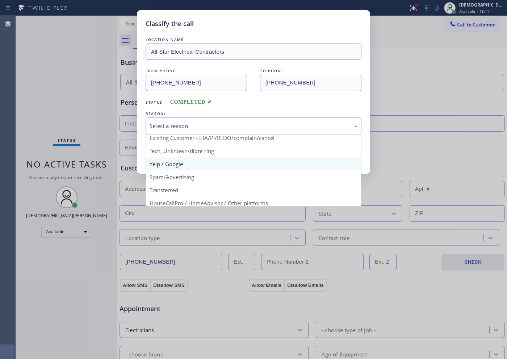
scroll to position [45, 0]
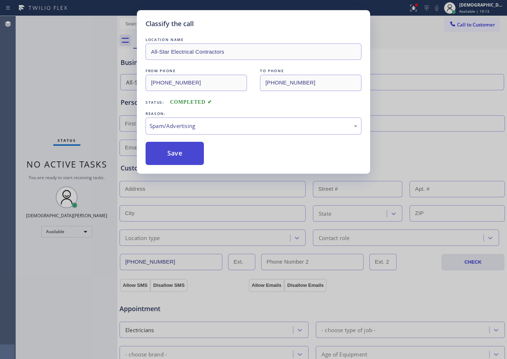
click at [180, 157] on button "Save" at bounding box center [175, 153] width 58 height 23
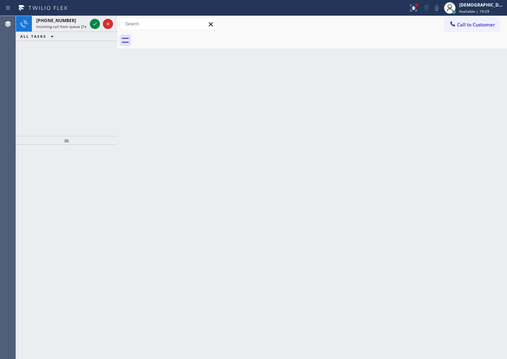
click at [33, 62] on div "[PHONE_NUMBER] Incoming call from queue [Test] All ALL TASKS ALL TASKS ACTIVE T…" at bounding box center [66, 76] width 101 height 120
click at [99, 22] on icon at bounding box center [95, 24] width 9 height 9
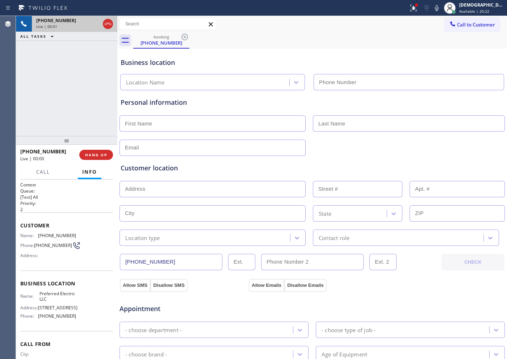
type input "[PHONE_NUMBER]"
click at [110, 26] on icon at bounding box center [108, 24] width 9 height 9
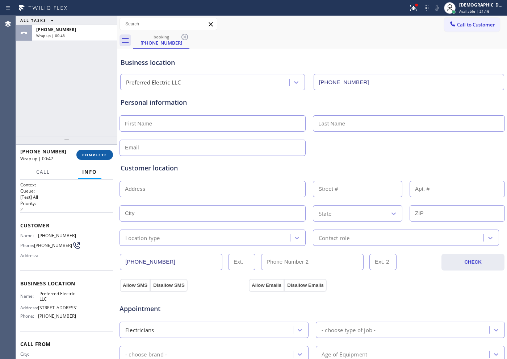
click at [107, 151] on button "COMPLETE" at bounding box center [94, 155] width 37 height 10
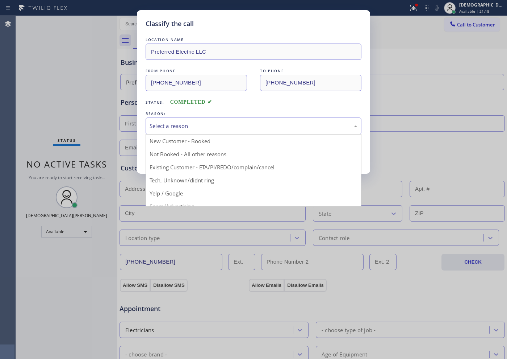
click at [197, 121] on div "Select a reason" at bounding box center [254, 125] width 216 height 17
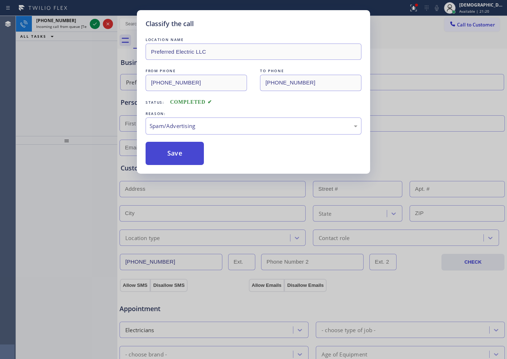
click at [168, 159] on button "Save" at bounding box center [175, 153] width 58 height 23
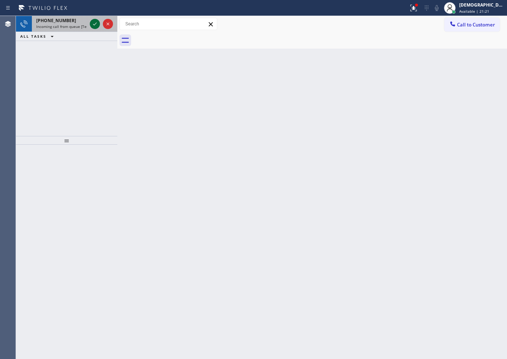
click at [94, 24] on icon at bounding box center [95, 24] width 9 height 9
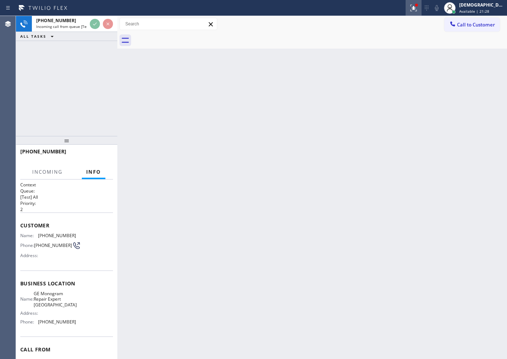
click at [422, 12] on button at bounding box center [414, 8] width 16 height 16
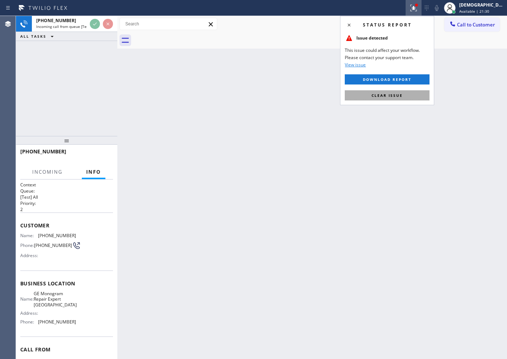
click at [412, 92] on button "Clear issue" at bounding box center [387, 95] width 85 height 10
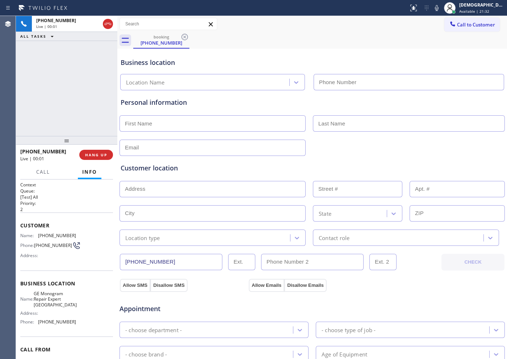
type input "[PHONE_NUMBER]"
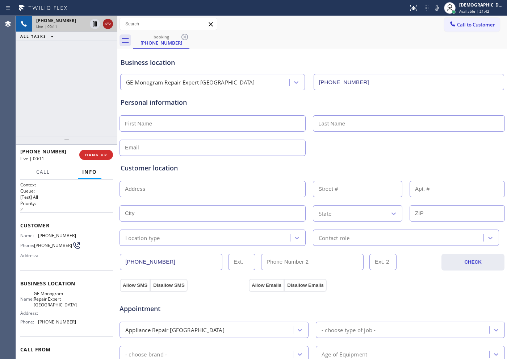
click at [110, 27] on icon at bounding box center [108, 24] width 9 height 9
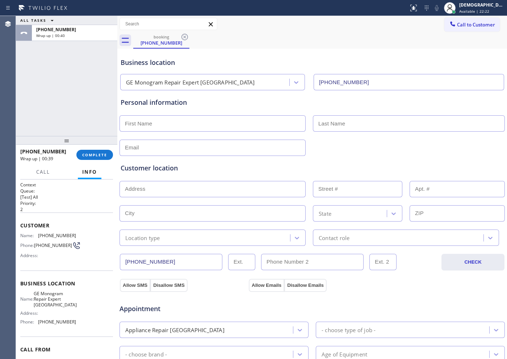
click at [57, 79] on div "ALL TASKS ALL TASKS ACTIVE TASKS TASKS IN WRAP UP [PHONE_NUMBER] Wrap up | 00:40" at bounding box center [66, 76] width 101 height 120
click at [106, 157] on span "COMPLETE" at bounding box center [94, 154] width 25 height 5
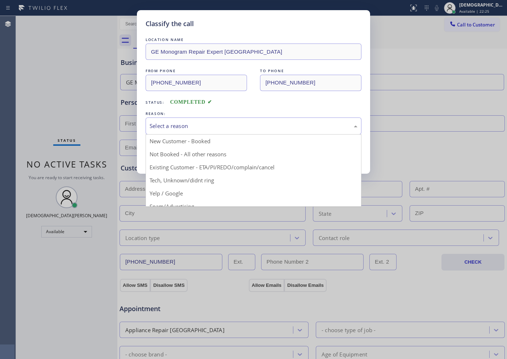
click at [221, 129] on div "Select a reason" at bounding box center [254, 126] width 208 height 8
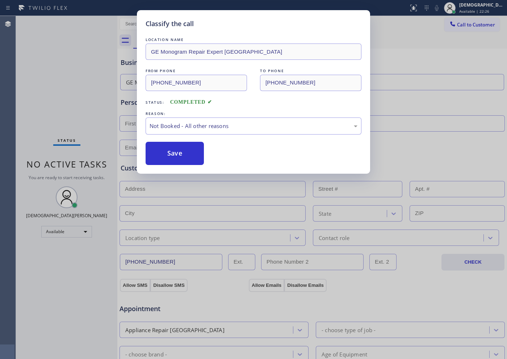
click at [193, 150] on button "Save" at bounding box center [175, 153] width 58 height 23
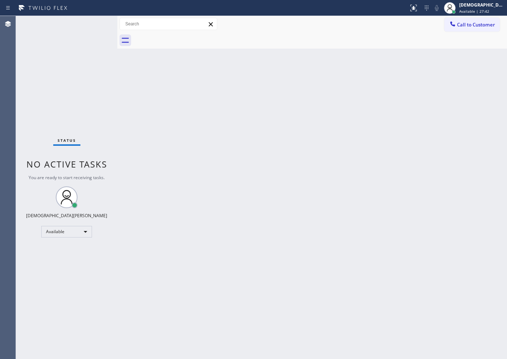
click at [66, 71] on div "Status No active tasks You are ready to start receiving tasks. Christian Cinco …" at bounding box center [66, 187] width 101 height 343
click at [51, 101] on div "Status No active tasks You are ready to start receiving tasks. Christian Cinco …" at bounding box center [66, 187] width 101 height 343
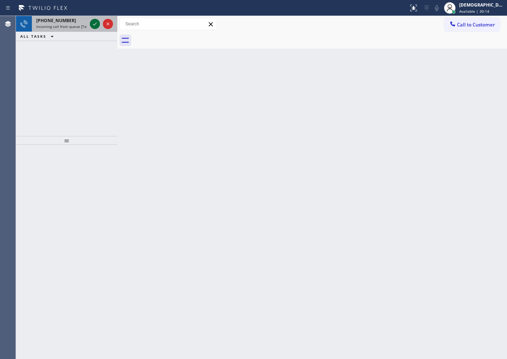
click at [94, 21] on icon at bounding box center [95, 24] width 9 height 9
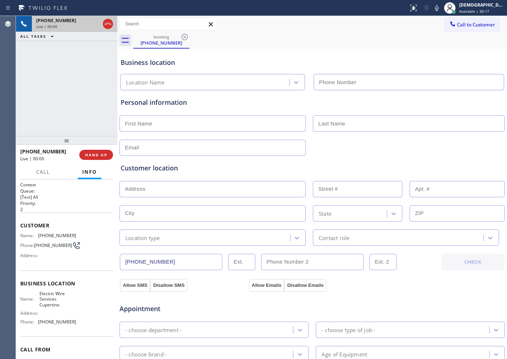
type input "[PHONE_NUMBER]"
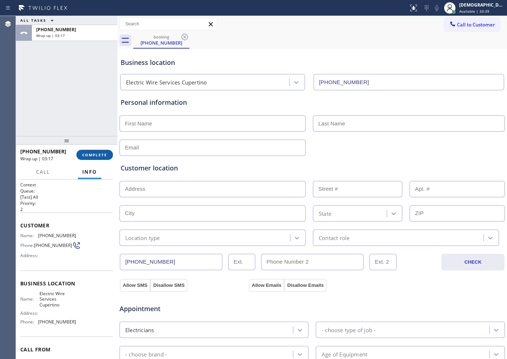
click at [100, 158] on button "COMPLETE" at bounding box center [94, 155] width 37 height 10
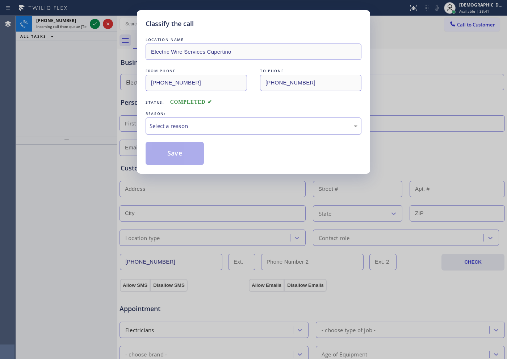
click at [211, 132] on div "Select a reason" at bounding box center [254, 125] width 216 height 17
click at [185, 157] on button "Save" at bounding box center [175, 153] width 58 height 23
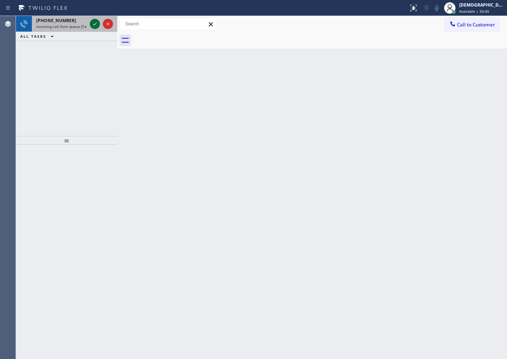
click at [93, 24] on icon at bounding box center [95, 24] width 9 height 9
click at [95, 26] on icon at bounding box center [95, 24] width 9 height 9
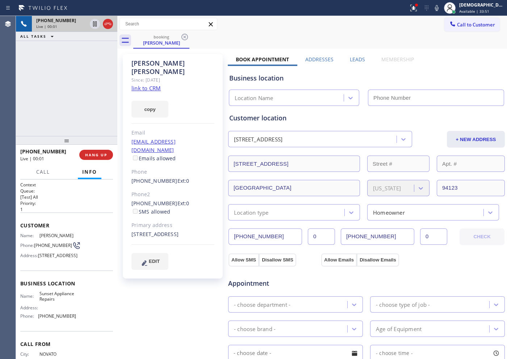
type input "[PHONE_NUMBER]"
click at [153, 84] on link "link to CRM" at bounding box center [145, 87] width 29 height 7
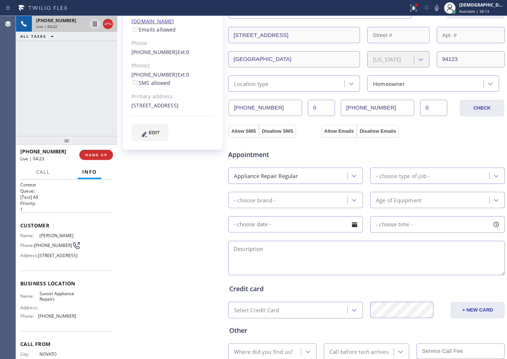
scroll to position [177, 0]
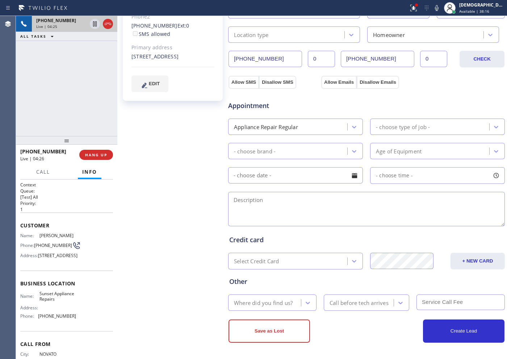
drag, startPoint x: 279, startPoint y: 60, endPoint x: 227, endPoint y: 59, distance: 51.4
click at [227, 59] on div "[PERSON_NAME] Since: [DATE] link to CRM copy Email [EMAIL_ADDRESS][DOMAIN_NAME]…" at bounding box center [312, 115] width 386 height 484
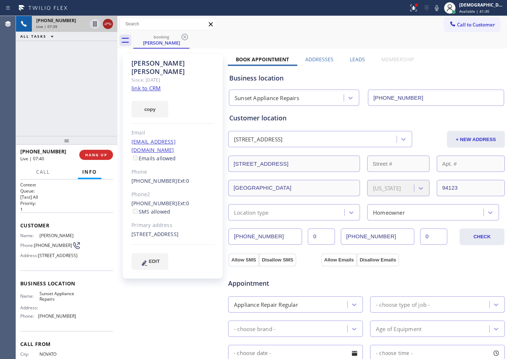
click at [108, 25] on icon at bounding box center [108, 24] width 9 height 9
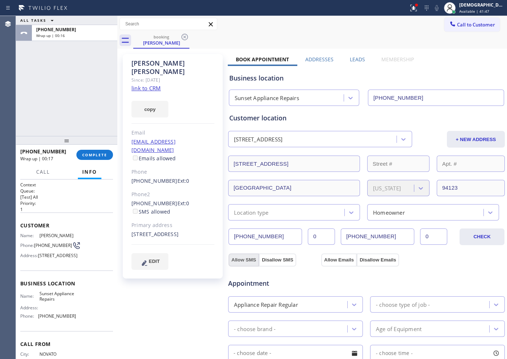
click at [248, 259] on button "Allow SMS" at bounding box center [244, 259] width 30 height 13
click at [328, 257] on button "Allow Emails" at bounding box center [338, 259] width 35 height 13
checkbox input "true"
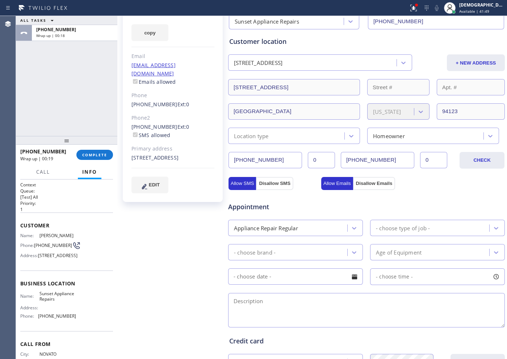
scroll to position [91, 0]
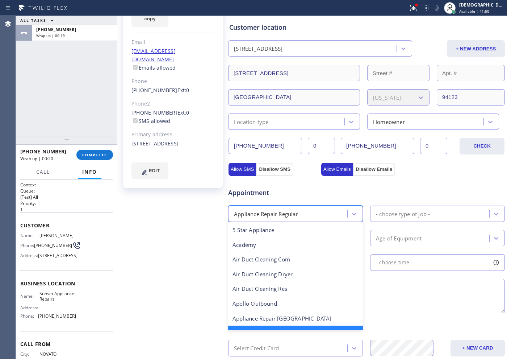
click at [317, 212] on div "Appliance Repair Regular" at bounding box center [288, 213] width 117 height 13
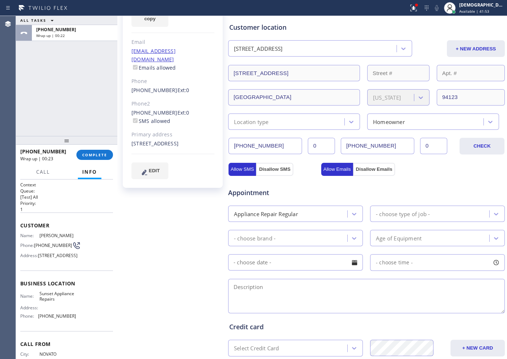
click at [392, 211] on div "- choose type of job -" at bounding box center [403, 213] width 54 height 8
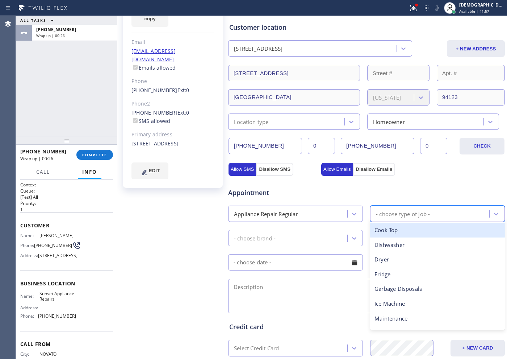
click at [434, 215] on div "- choose type of job -" at bounding box center [430, 213] width 117 height 13
type input "dr"
click at [425, 232] on div "Dryer" at bounding box center [437, 229] width 135 height 15
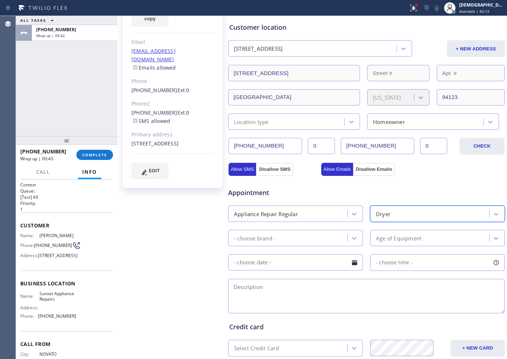
click at [303, 242] on div "- choose brand -" at bounding box center [288, 237] width 117 height 13
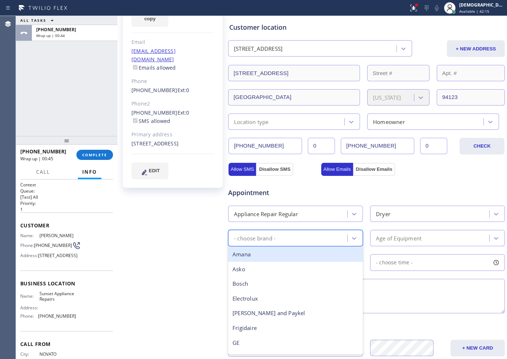
click at [421, 179] on div "Appointment" at bounding box center [366, 188] width 278 height 18
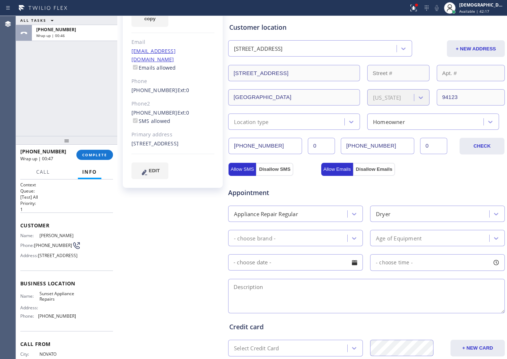
click at [300, 234] on div "- choose brand -" at bounding box center [288, 237] width 117 height 13
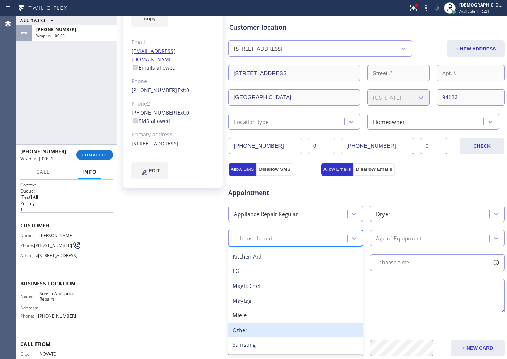
scroll to position [159, 0]
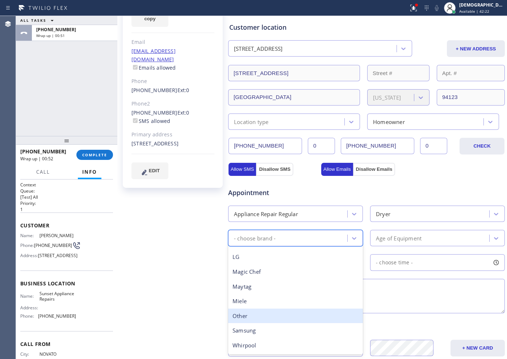
drag, startPoint x: 273, startPoint y: 321, endPoint x: 321, endPoint y: 285, distance: 59.0
click at [273, 320] on div "Other" at bounding box center [295, 315] width 135 height 15
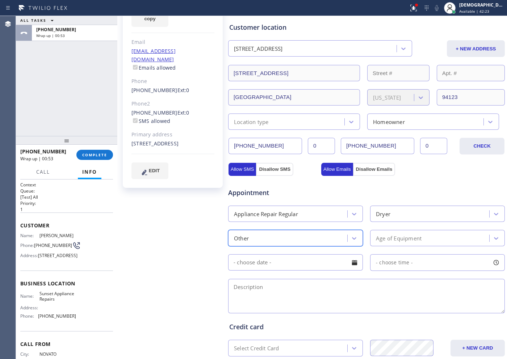
click at [389, 241] on div "Age of Equipment" at bounding box center [399, 238] width 46 height 8
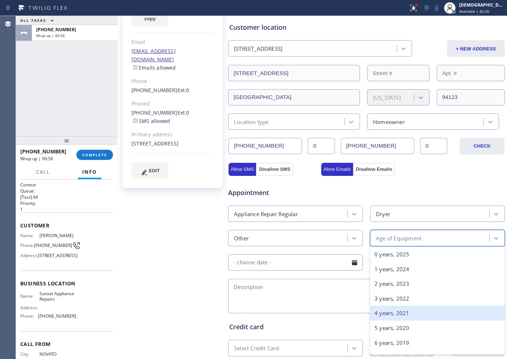
click at [381, 313] on div "4 years, 2021" at bounding box center [437, 312] width 135 height 15
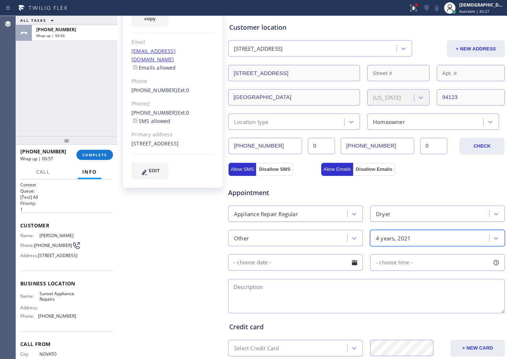
click at [271, 267] on input "text" at bounding box center [295, 262] width 135 height 16
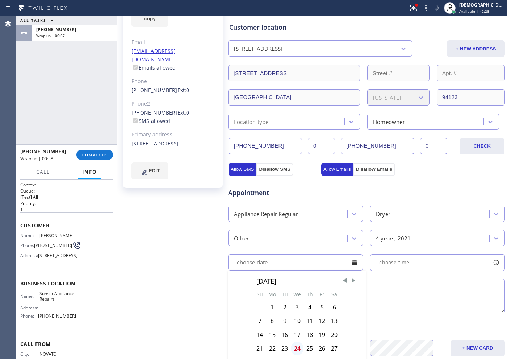
click at [298, 344] on div "24" at bounding box center [297, 348] width 13 height 14
type input "[DATE]"
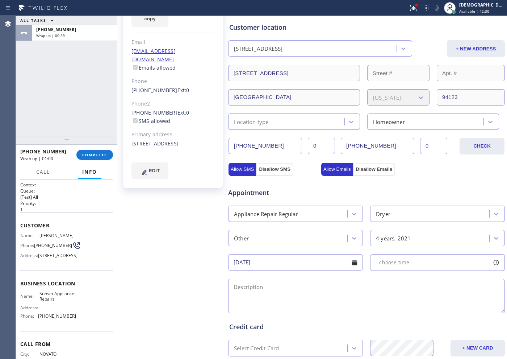
click at [393, 261] on span "- choose time -" at bounding box center [394, 262] width 37 height 7
drag, startPoint x: 436, startPoint y: 303, endPoint x: 426, endPoint y: 306, distance: 10.4
click at [427, 306] on div at bounding box center [431, 306] width 9 height 15
drag, startPoint x: 377, startPoint y: 307, endPoint x: 401, endPoint y: 309, distance: 24.7
click at [401, 309] on div at bounding box center [404, 306] width 9 height 15
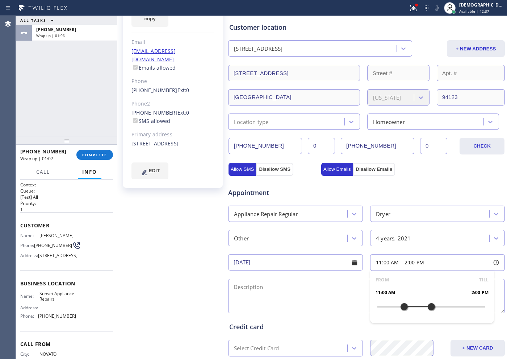
click at [274, 276] on div "Appointment Appliance Repair Regular Dryer Other 4 years, 2021 [DATE] 11:00 AM …" at bounding box center [366, 246] width 275 height 135
click at [273, 284] on textarea at bounding box center [366, 296] width 277 height 34
click at [295, 288] on textarea "11-1 / $95 /" at bounding box center [366, 296] width 277 height 34
paste textarea "Dryer / its not drying / 4 years /SBS"
click at [368, 284] on textarea "11-1 / $95 / Dryer / its not drying / 4 years /SBS" at bounding box center [366, 296] width 277 height 34
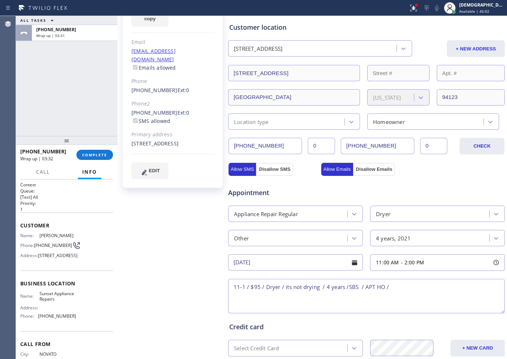
click at [400, 276] on div "Appointment Appliance Repair Regular Dryer Other 4 years, 2021 [DATE] 11:00 AM …" at bounding box center [366, 246] width 275 height 135
click at [403, 286] on textarea "11-1 / $95 / Dryer / its not drying / 4 years /SBS / APT HO /" at bounding box center [366, 296] width 277 height 34
paste textarea "[STREET_ADDRESS]"
click at [281, 290] on textarea "11-1 / $95 / Dryer / its not drying / 4 years /SBS / APT HO / [STREET_ADDRESS]" at bounding box center [366, 296] width 277 height 34
click at [273, 297] on textarea "11-1 / $95 / Dryer / its not drying / 4 years /SBS / APT HO / [STREET_ADDRESS]" at bounding box center [366, 296] width 277 height 34
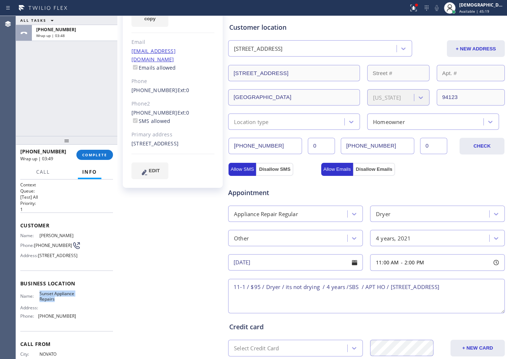
drag, startPoint x: 53, startPoint y: 316, endPoint x: 38, endPoint y: 307, distance: 17.5
click at [39, 302] on span "Sunset Appliance Repairs" at bounding box center [57, 295] width 36 height 11
copy span "Sunset Appliance Repairs"
click at [259, 294] on textarea "11-1 / $95 / Dryer / its not drying / 4 years /SBS / APT HO / [STREET_ADDRESS]" at bounding box center [366, 296] width 277 height 34
paste textarea "Sunset Appliance Repairs"
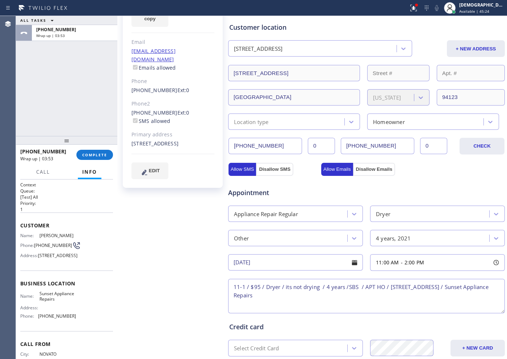
click at [334, 294] on textarea "11-1 / $95 / Dryer / its not drying / 4 years /SBS / APT HO / [STREET_ADDRESS] …" at bounding box center [366, 296] width 277 height 34
click at [342, 292] on textarea "11-1 / $95 / Dryer / its not drying / 4 years /SBS / APT HO / [STREET_ADDRESS] …" at bounding box center [366, 296] width 277 height 34
paste textarea "Please call customer 30 minutes prior to arrival"
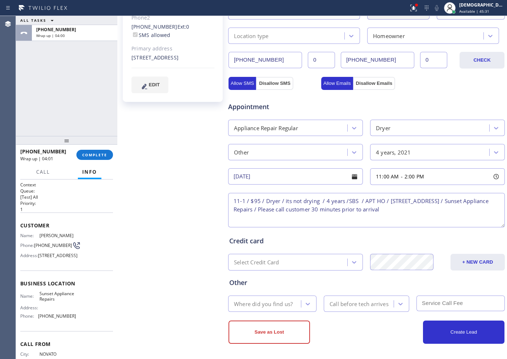
scroll to position [177, 0]
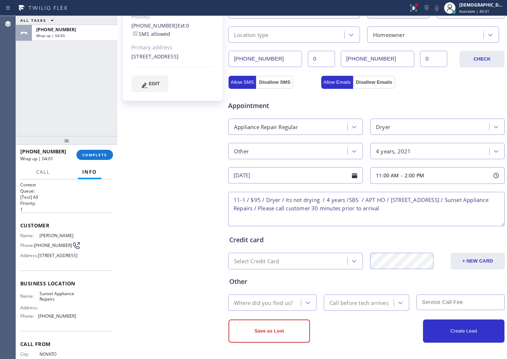
type textarea "11-1 / $95 / Dryer / its not drying / 4 years /SBS / APT HO / [STREET_ADDRESS] …"
click at [294, 302] on div "Where did you find us?" at bounding box center [265, 302] width 71 height 13
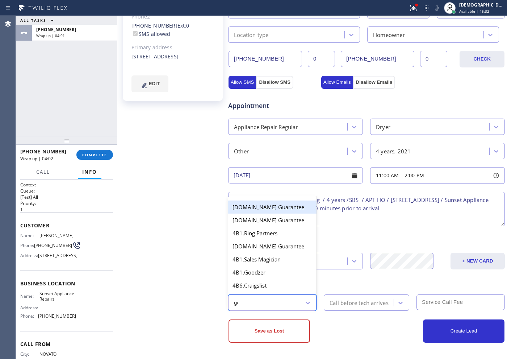
type input "goo"
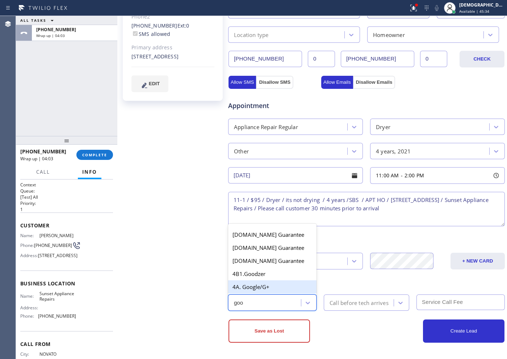
click at [275, 285] on div "4A. Google/G+" at bounding box center [272, 286] width 88 height 13
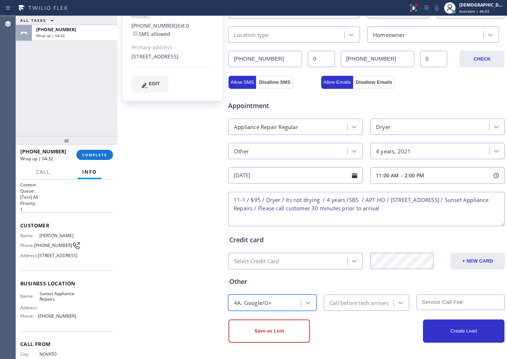
click at [346, 295] on div "Call before tech arrives" at bounding box center [366, 302] width 85 height 16
click at [350, 299] on div "Call before tech arrives" at bounding box center [359, 302] width 59 height 8
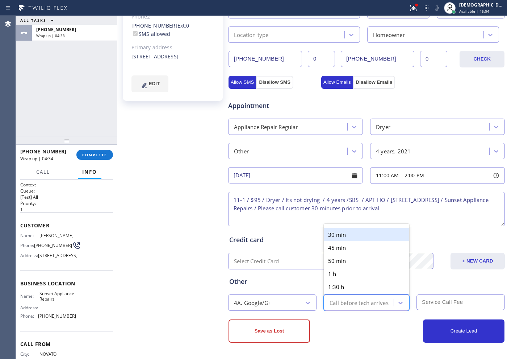
click at [353, 302] on div "Call before tech arrives" at bounding box center [359, 302] width 59 height 8
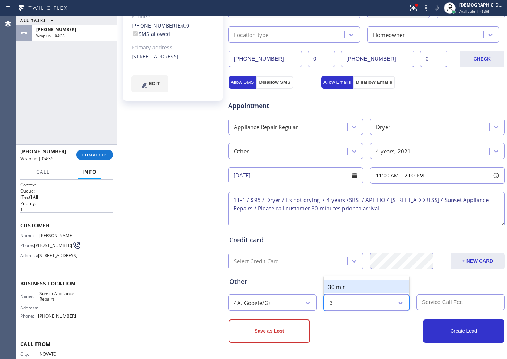
type input "30"
click at [351, 287] on div "30 min" at bounding box center [366, 286] width 85 height 13
click at [430, 300] on input "text" at bounding box center [460, 302] width 88 height 16
type input "95"
click at [263, 201] on textarea "11-1 / $95 / Dryer / its not drying / 4 years /SBS / APT HO / [STREET_ADDRESS] …" at bounding box center [366, 209] width 277 height 34
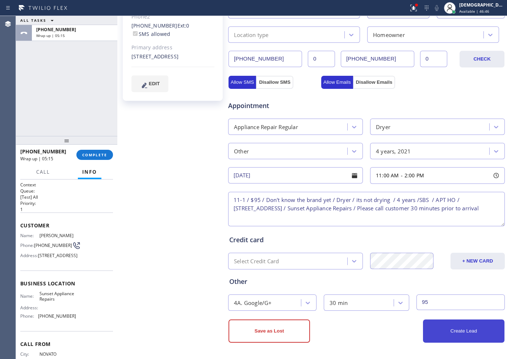
type textarea "11-1 / $95 / Don't know the brand yet / Dryer / its not drying / 4 years /SBS /…"
click at [449, 328] on button "Create Lead" at bounding box center [463, 330] width 81 height 23
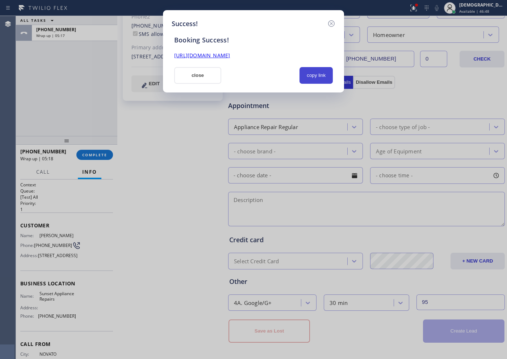
click at [316, 77] on button "copy link" at bounding box center [316, 75] width 33 height 17
click at [230, 53] on link "[URL][DOMAIN_NAME]" at bounding box center [202, 55] width 56 height 7
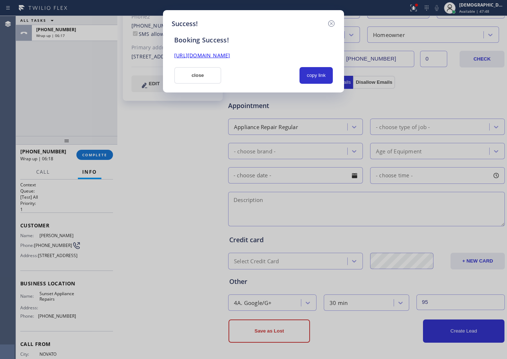
click at [187, 74] on button "close" at bounding box center [197, 75] width 47 height 17
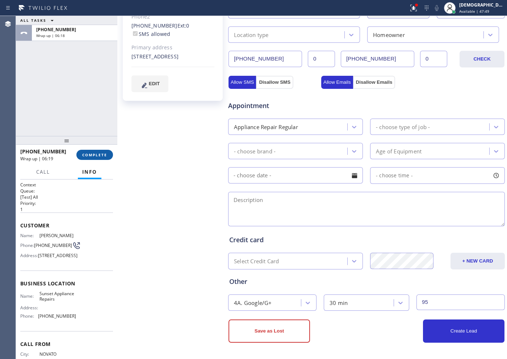
click at [91, 153] on span "COMPLETE" at bounding box center [94, 154] width 25 height 5
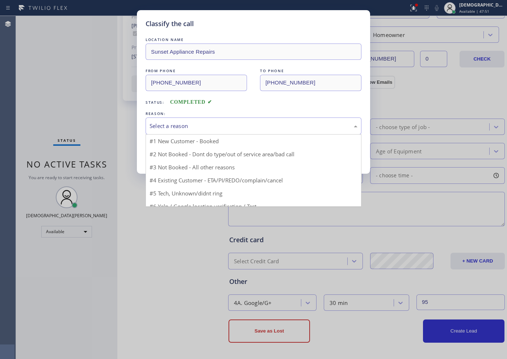
click at [170, 129] on div "Select a reason" at bounding box center [254, 126] width 208 height 8
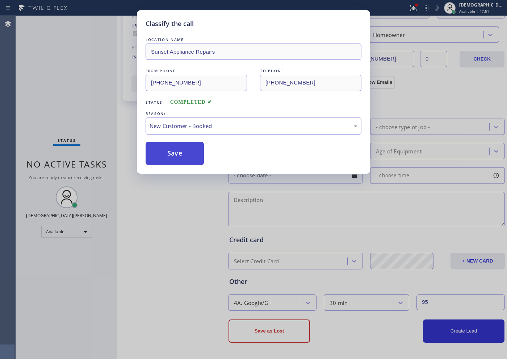
click at [164, 150] on button "Save" at bounding box center [175, 153] width 58 height 23
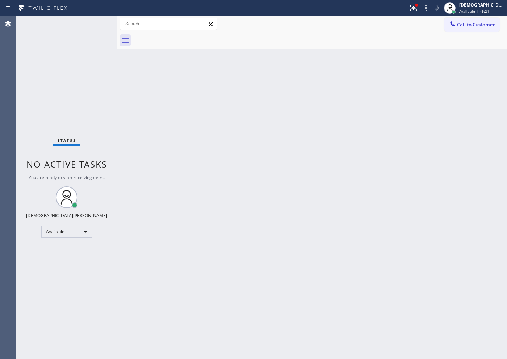
drag, startPoint x: 64, startPoint y: 94, endPoint x: 66, endPoint y: 106, distance: 11.8
click at [64, 94] on div "Status No active tasks You are ready to start receiving tasks. Christian Cinco …" at bounding box center [66, 187] width 101 height 343
click at [75, 233] on div "Available" at bounding box center [66, 232] width 51 height 12
click at [69, 271] on li "Break" at bounding box center [66, 268] width 49 height 9
